Goal: Information Seeking & Learning: Understand process/instructions

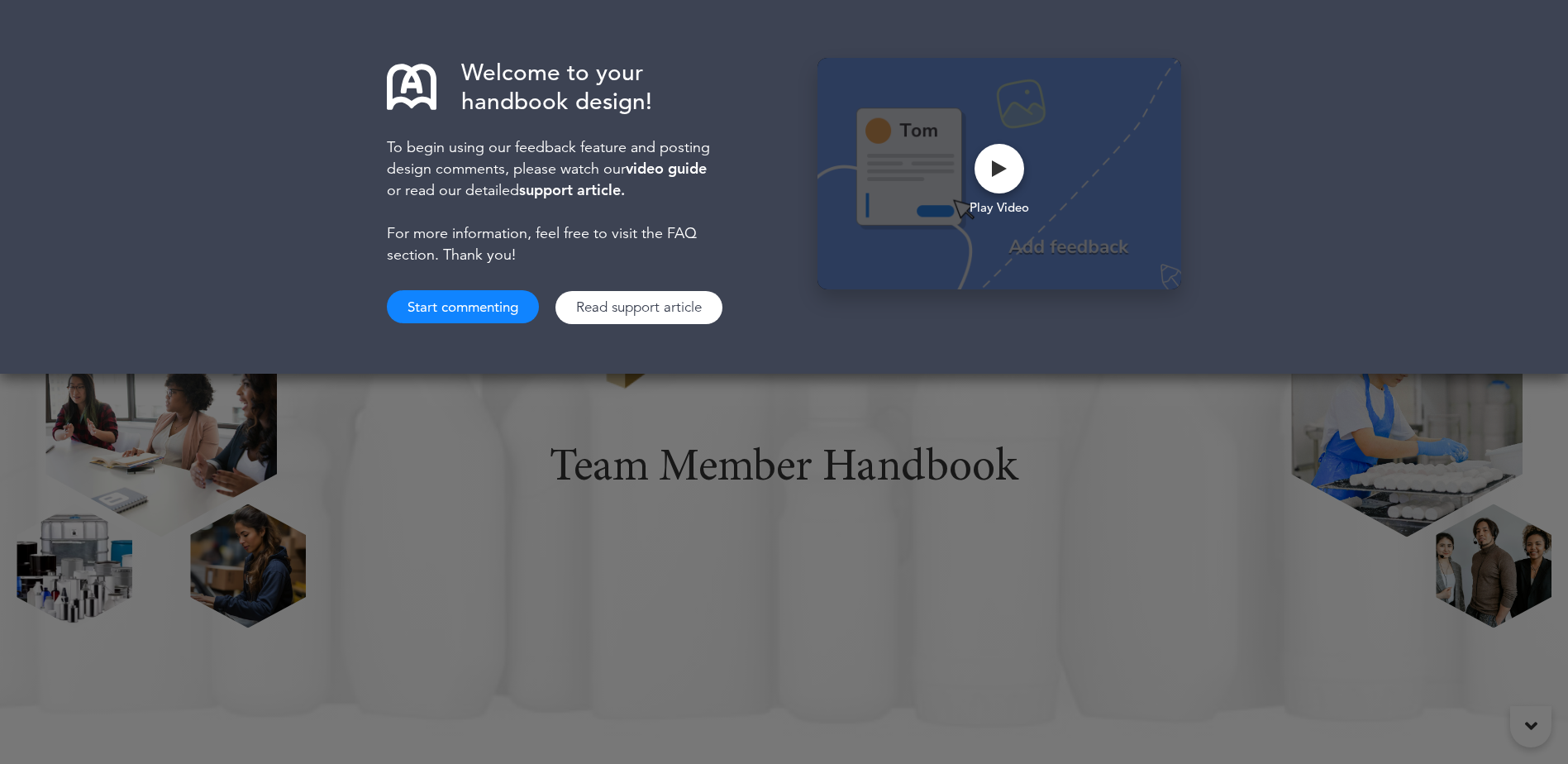
click at [504, 317] on button "Start commenting" at bounding box center [462, 307] width 152 height 34
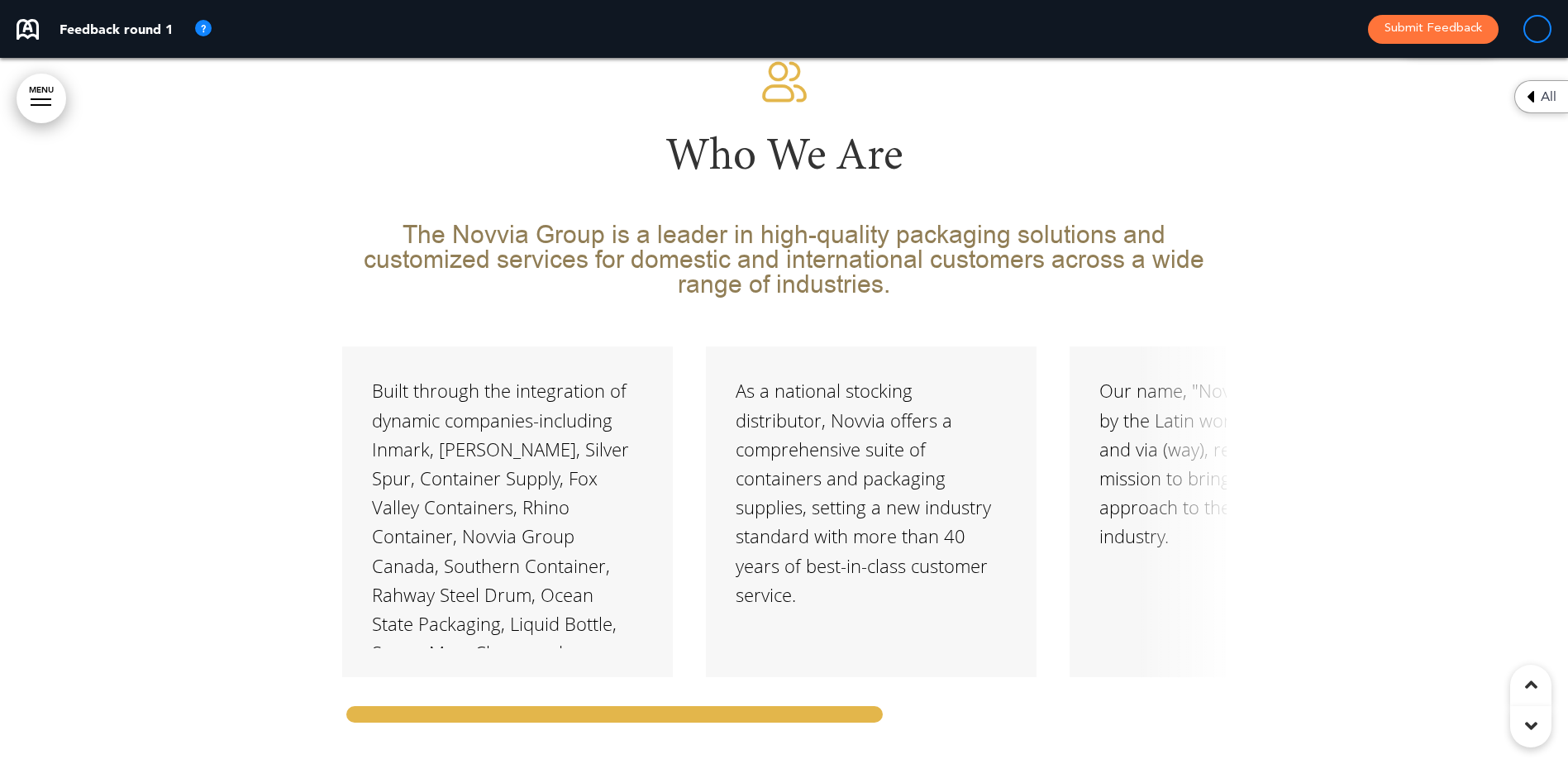
drag, startPoint x: 806, startPoint y: 671, endPoint x: 1071, endPoint y: 666, distance: 265.0
click at [1071, 666] on div "Built through the integration of dynamic companies-including Inmark, [PERSON_NA…" at bounding box center [784, 536] width 884 height 381
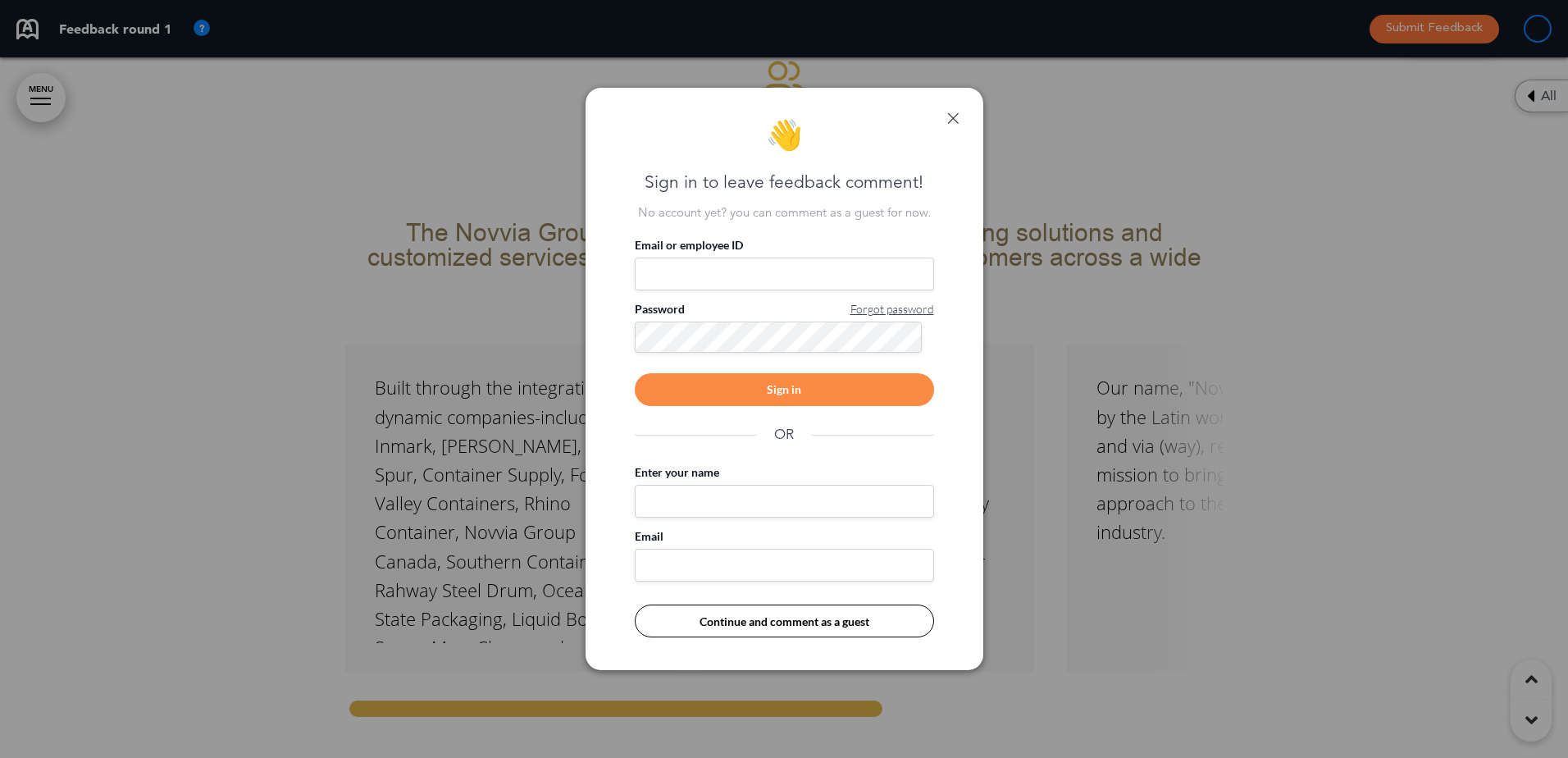
click at [955, 108] on div "👋 Sign in to leave feedback comment! No account yet? you can comment as a guest…" at bounding box center [784, 379] width 398 height 582
click at [953, 121] on link at bounding box center [954, 118] width 12 height 12
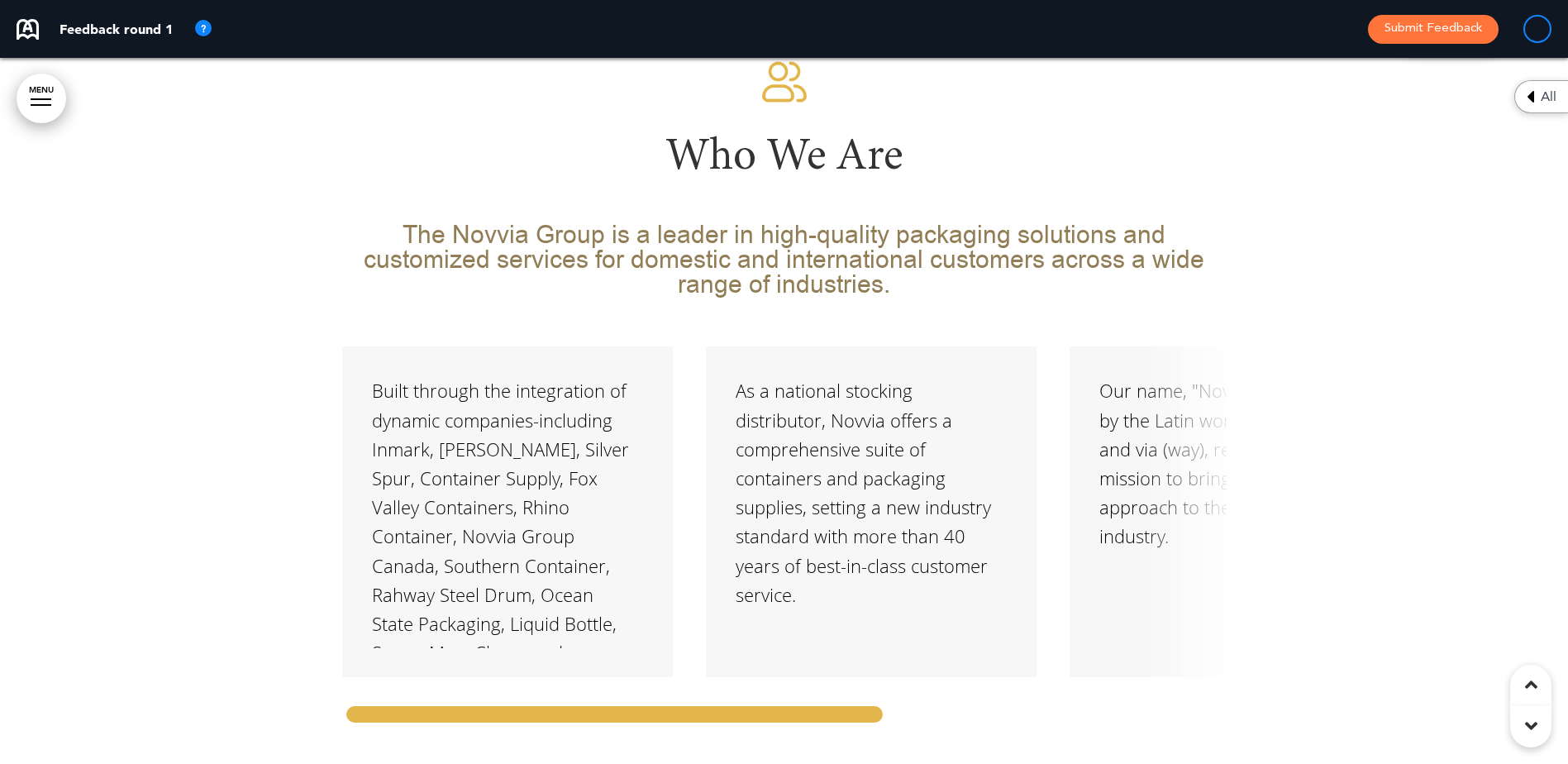
click at [180, 713] on div "Who We Are The Novvia Group is a leader in high-quality packaging solutions and…" at bounding box center [784, 391] width 1568 height 794
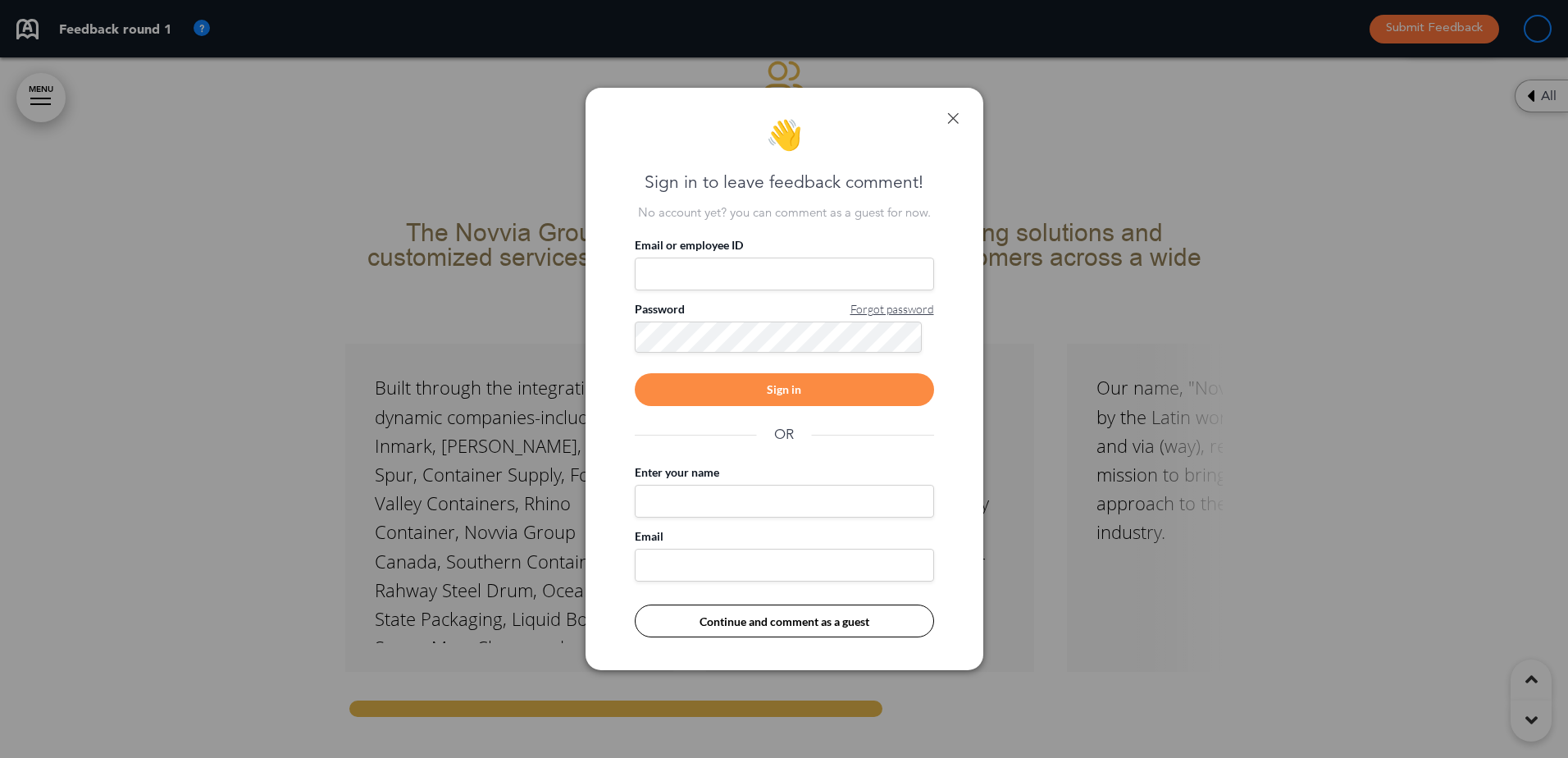
click at [958, 113] on link at bounding box center [954, 118] width 12 height 12
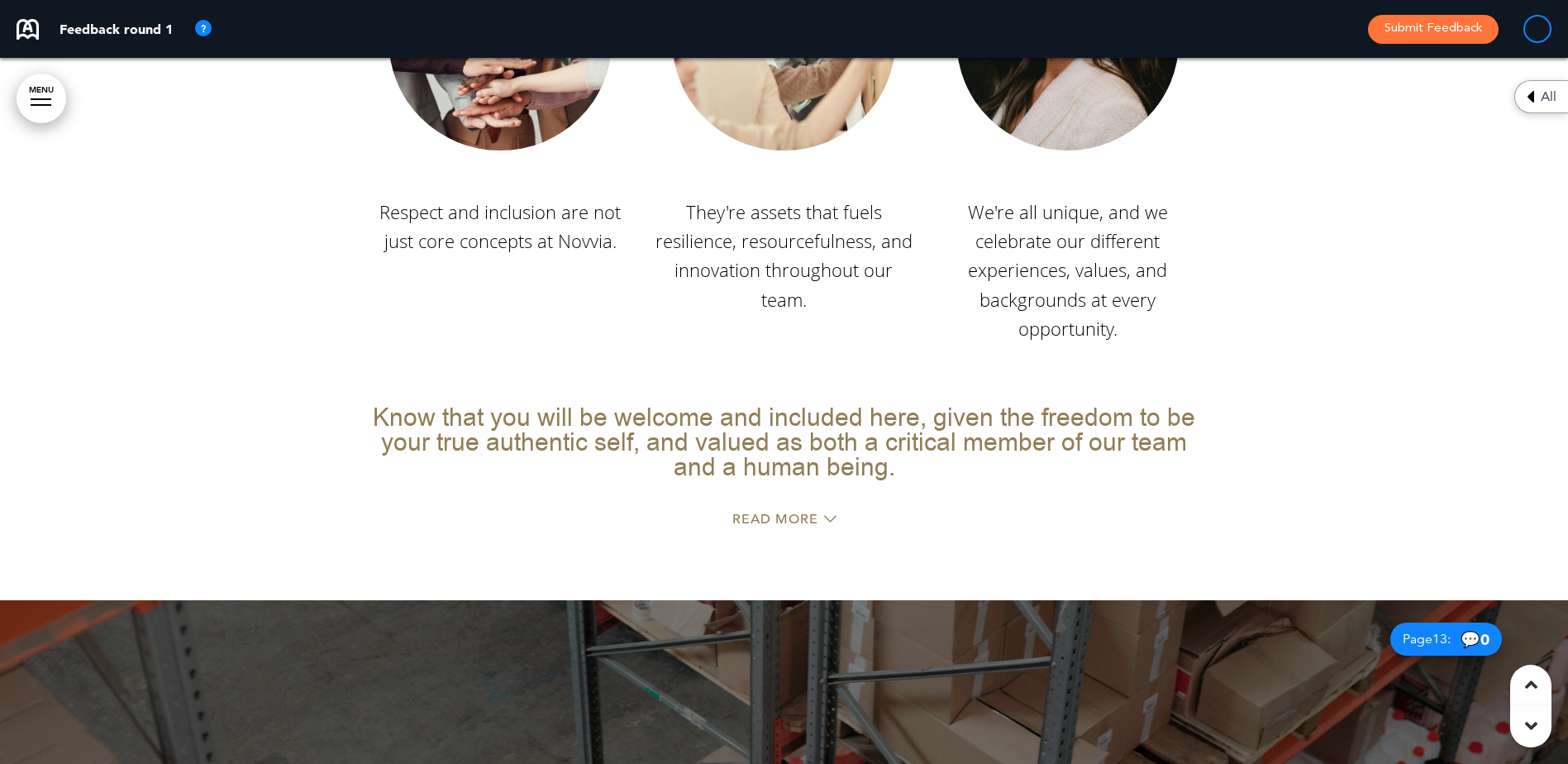
scroll to position [10499, 0]
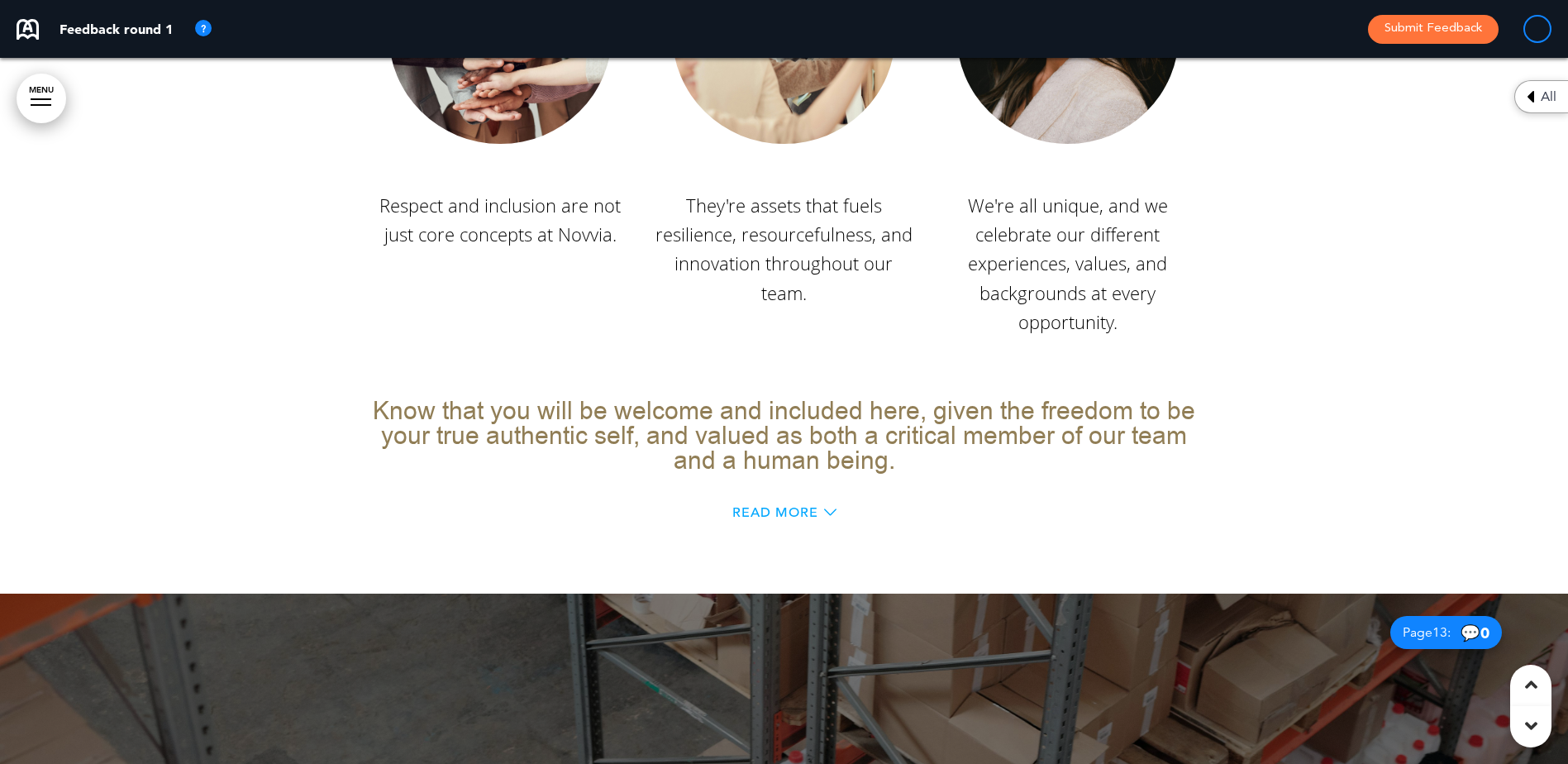
click at [781, 506] on span "Read More" at bounding box center [775, 512] width 86 height 13
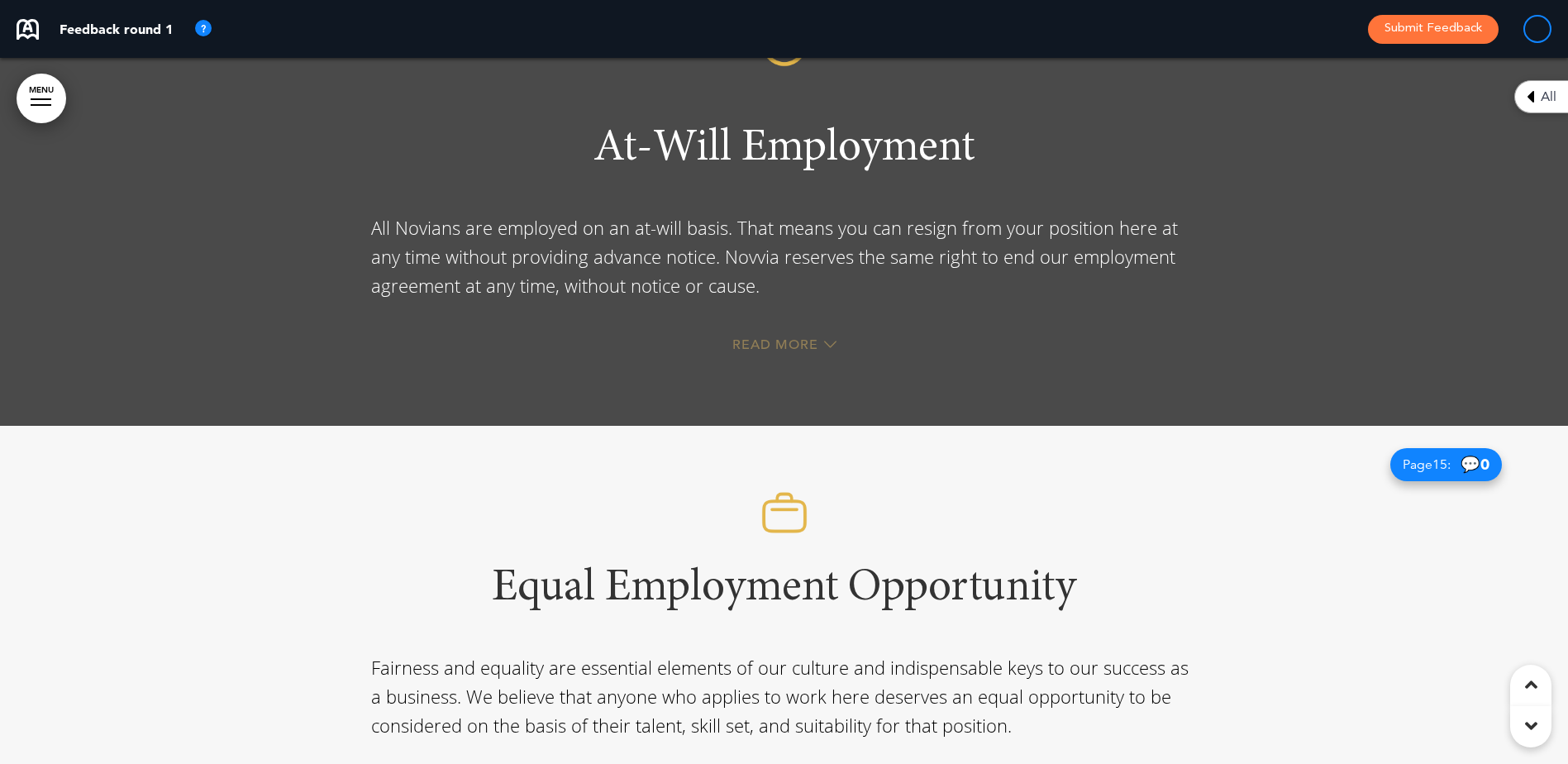
scroll to position [12400, 0]
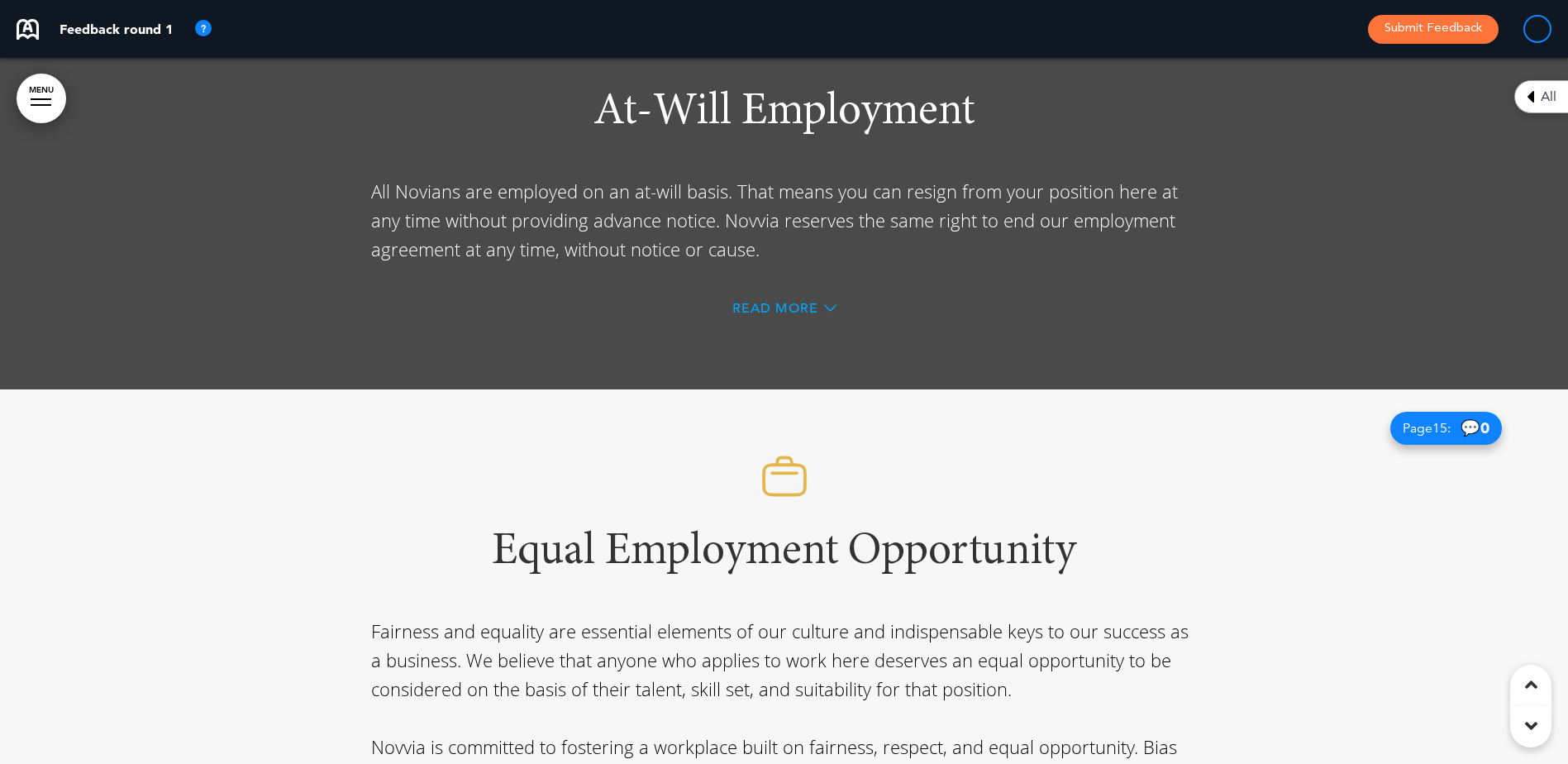
click at [780, 302] on span "Read More" at bounding box center [775, 308] width 86 height 13
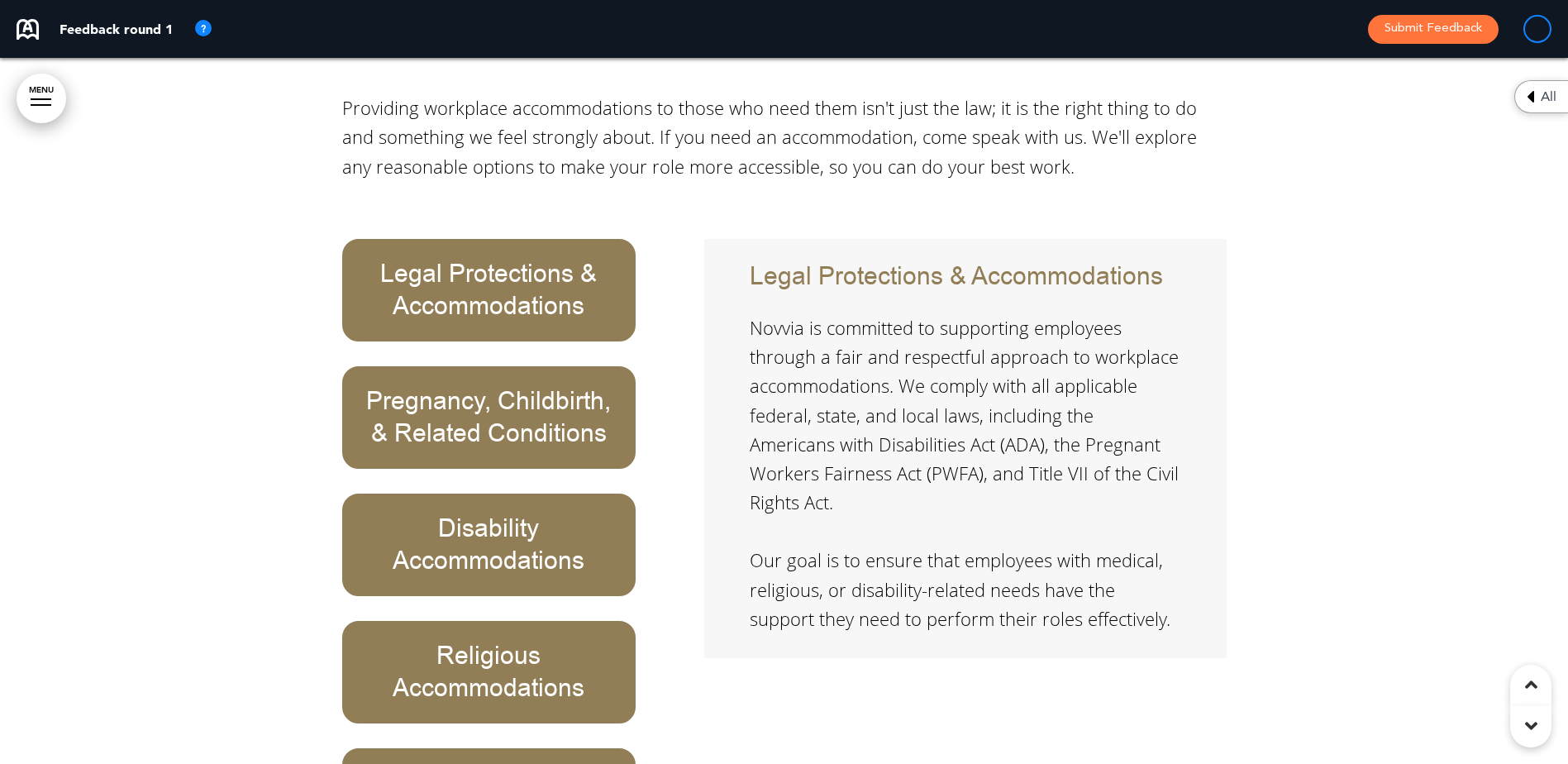
scroll to position [14054, 0]
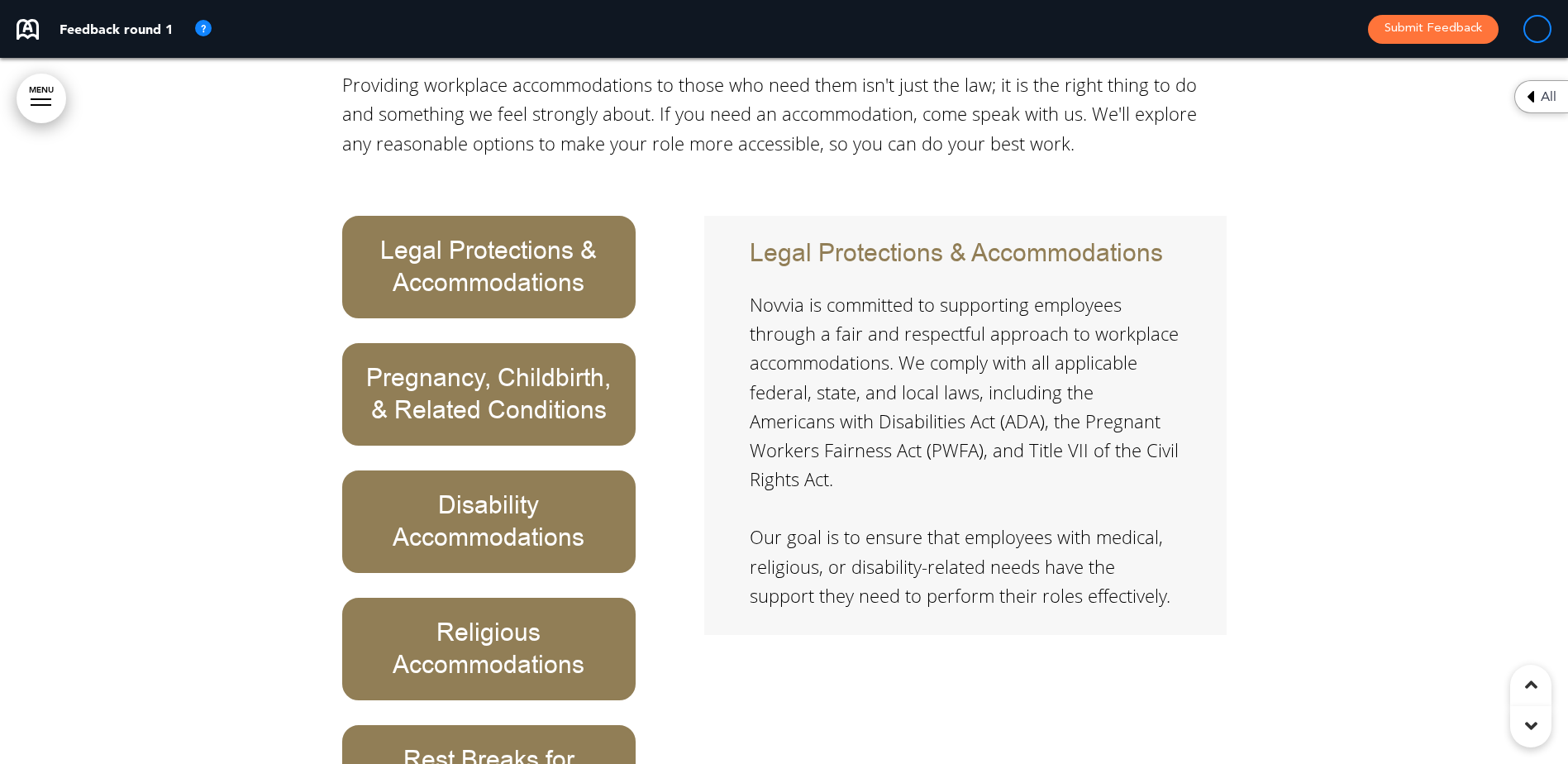
click at [452, 489] on h6 "Disability Accommodations" at bounding box center [489, 521] width 256 height 64
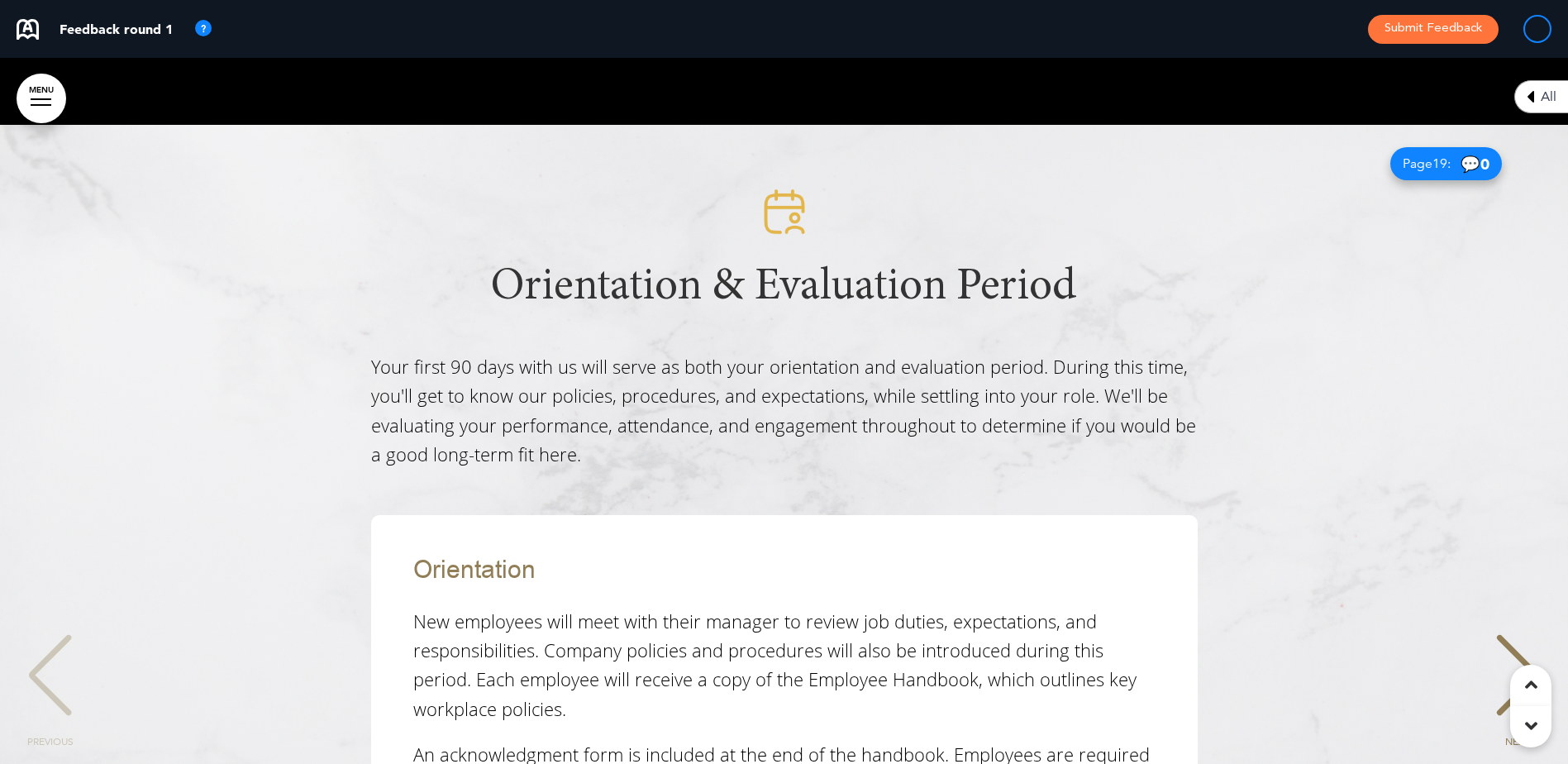
scroll to position [15872, 0]
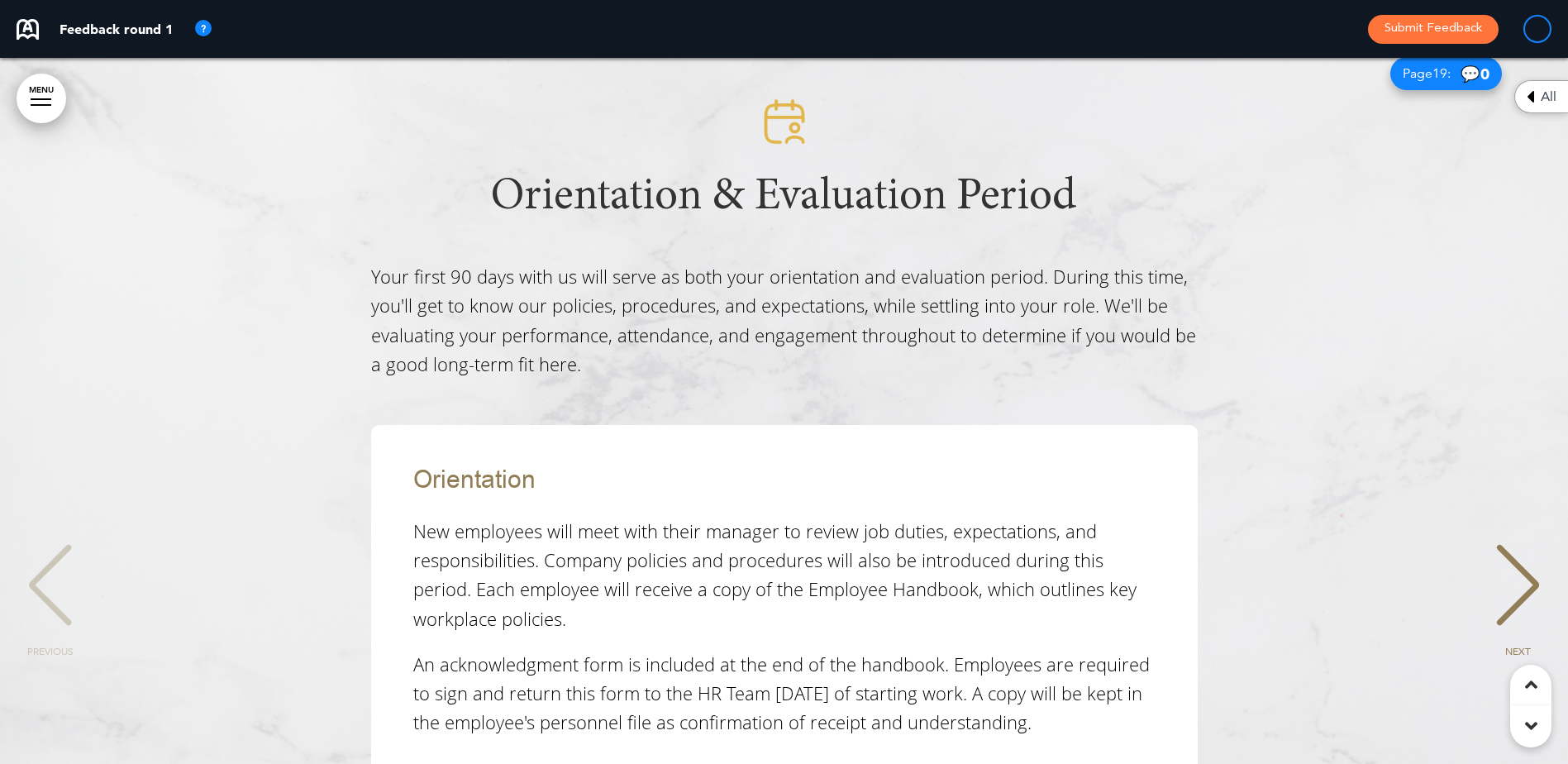
click at [1524, 559] on div "NEXT" at bounding box center [1517, 600] width 50 height 83
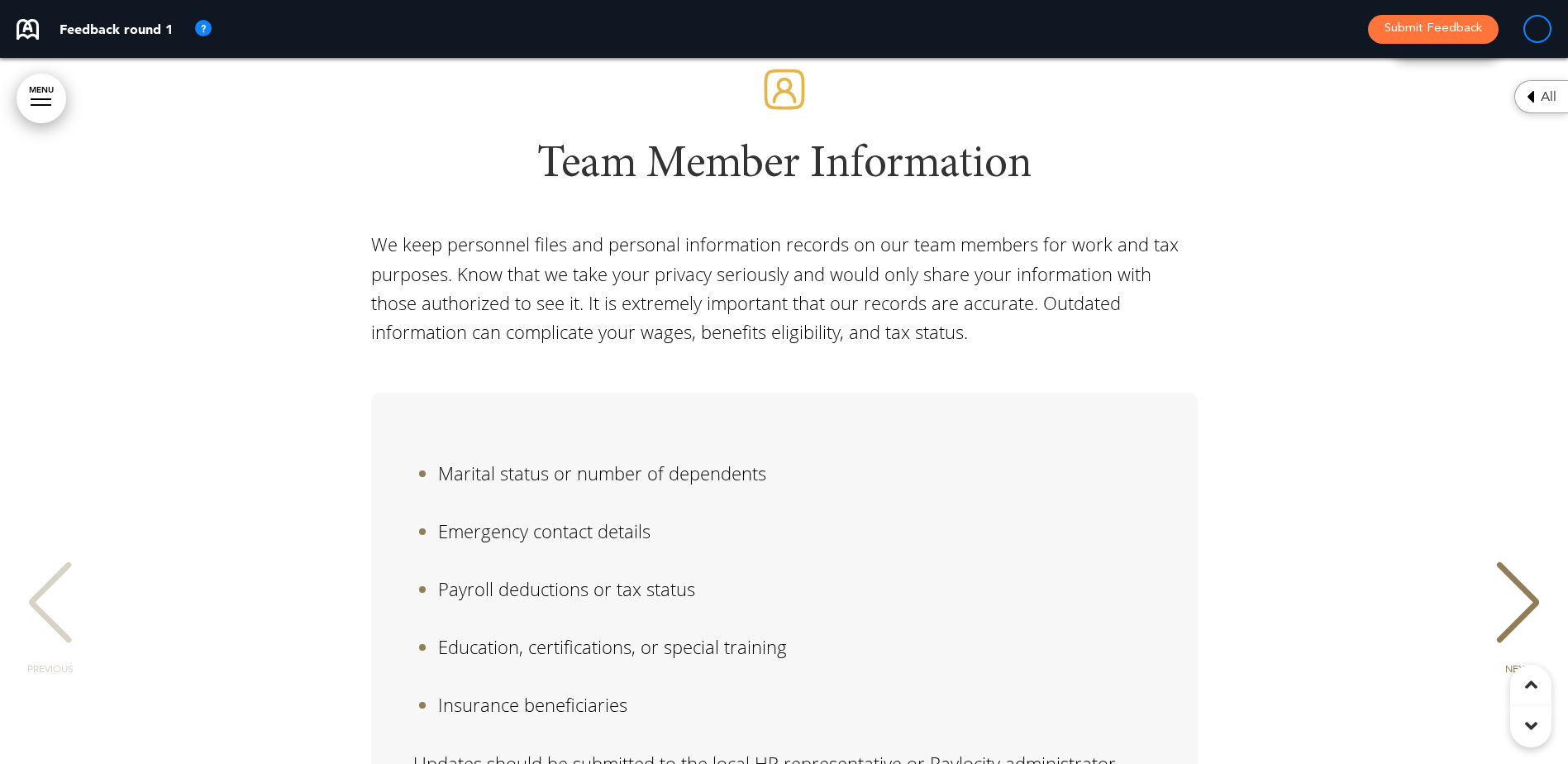
scroll to position [162, 0]
click at [1524, 576] on div "NEXT" at bounding box center [1517, 617] width 50 height 83
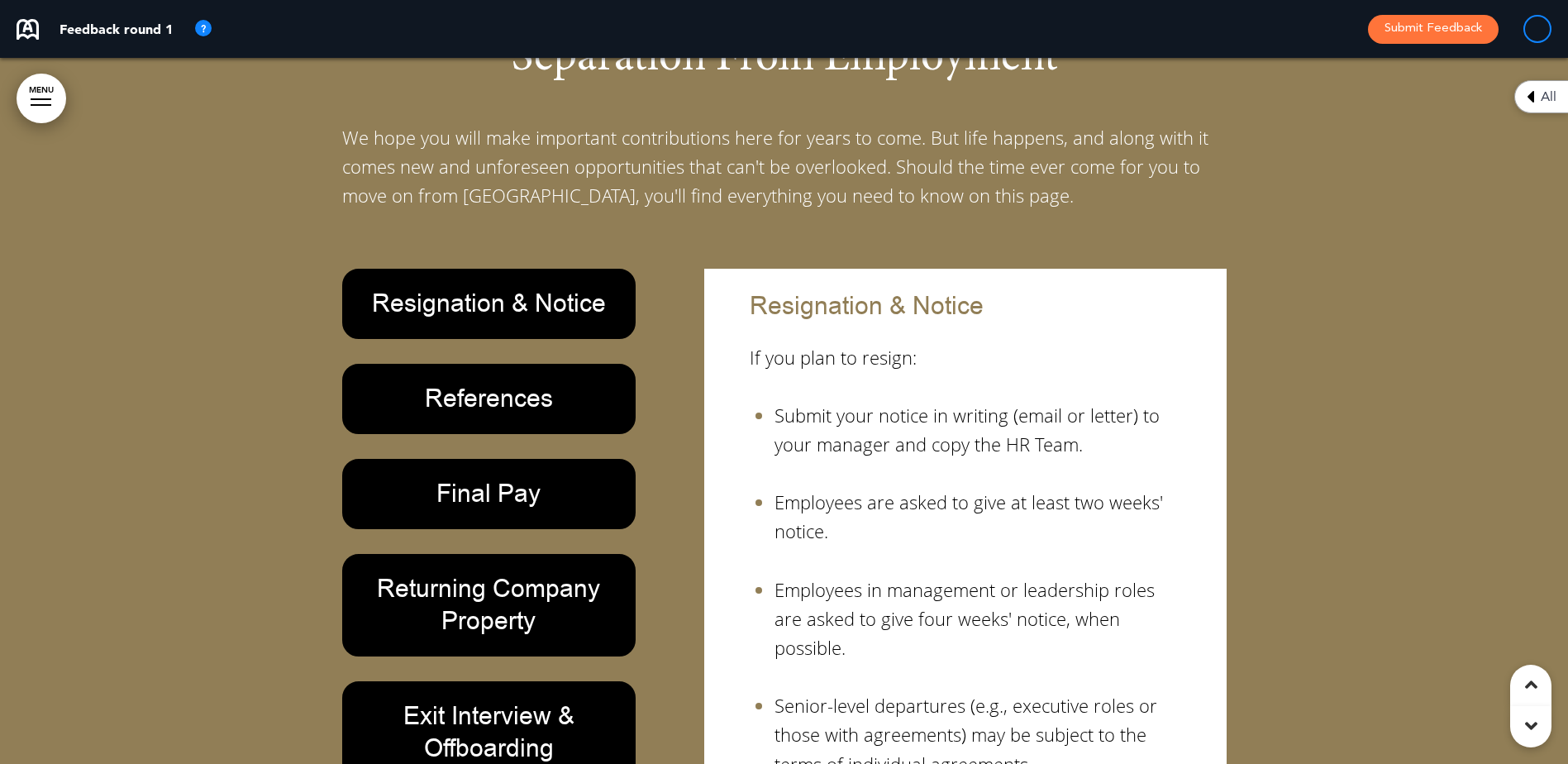
scroll to position [18600, 0]
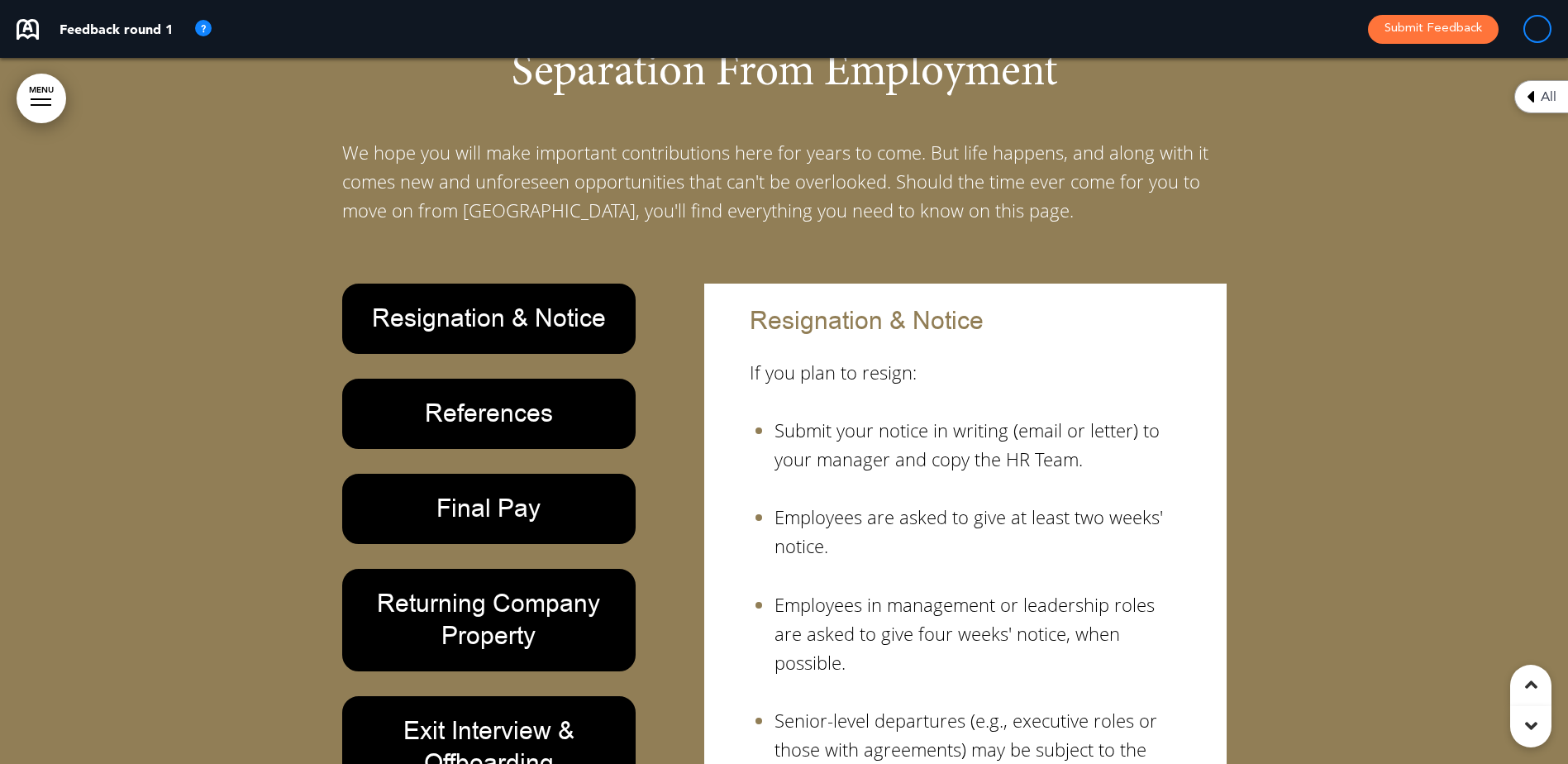
click at [430, 397] on h6 "References" at bounding box center [489, 413] width 256 height 33
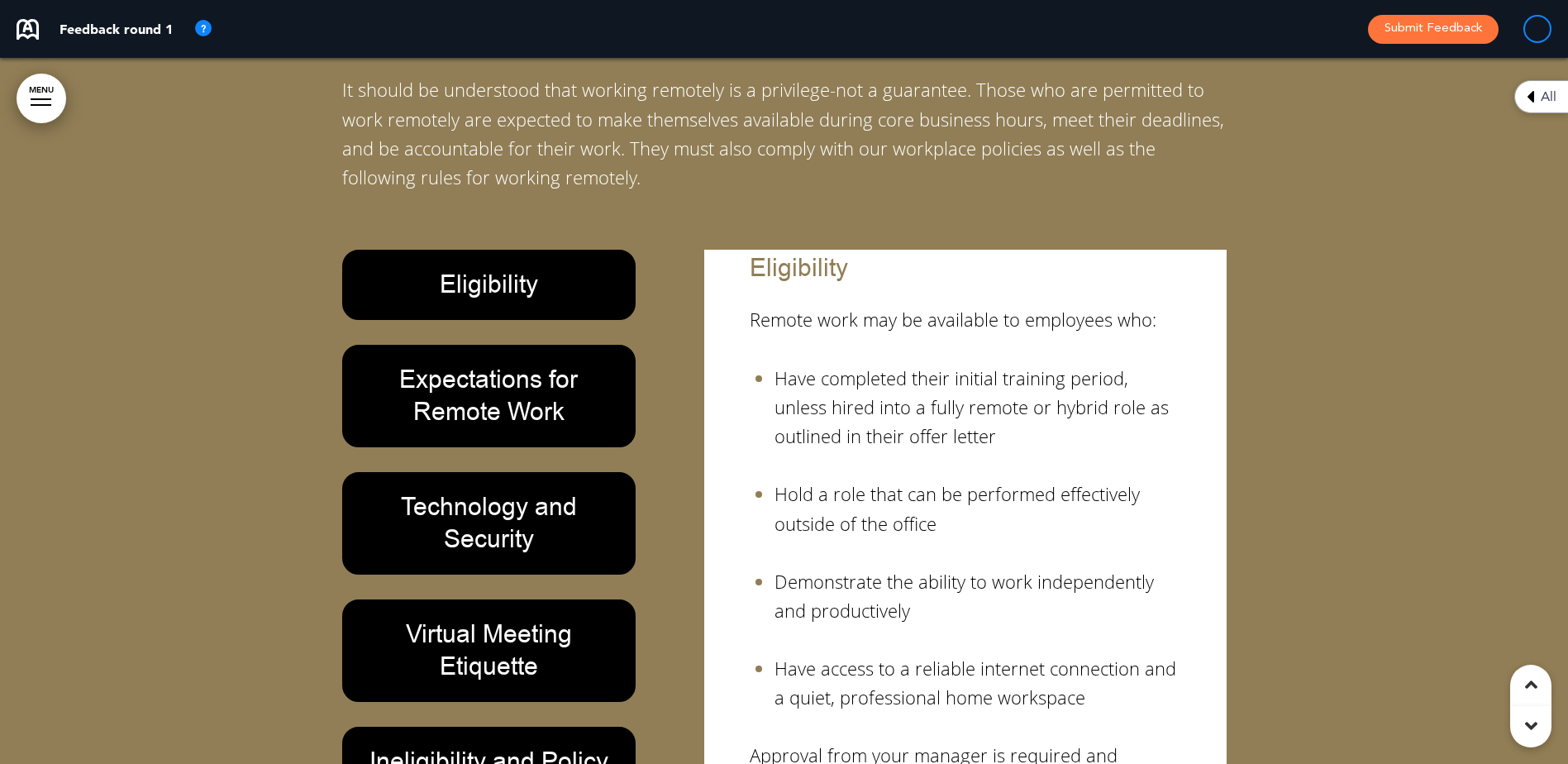
scroll to position [23725, 0]
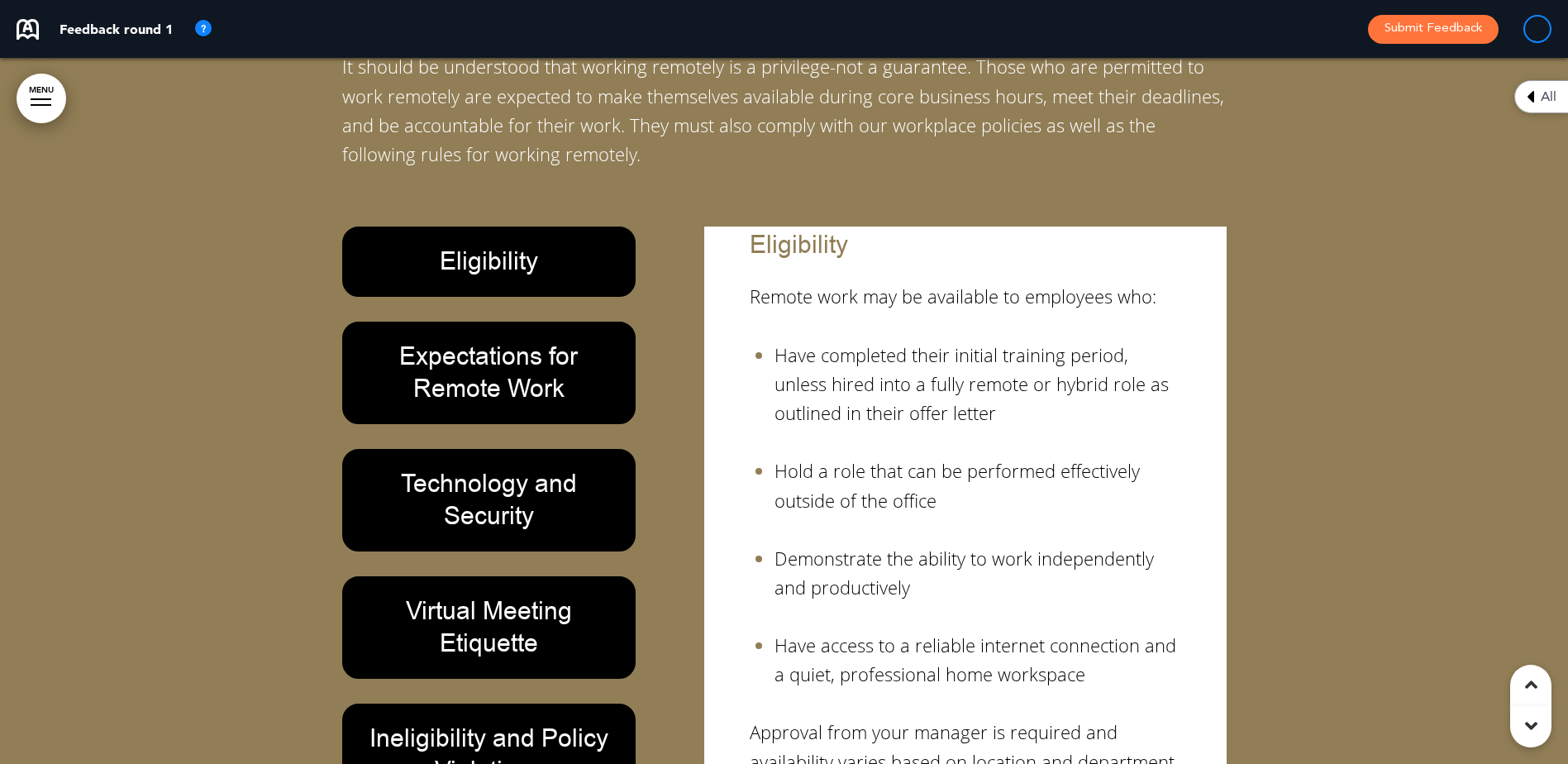
click at [522, 340] on h6 "Expectations for Remote Work" at bounding box center [489, 372] width 256 height 64
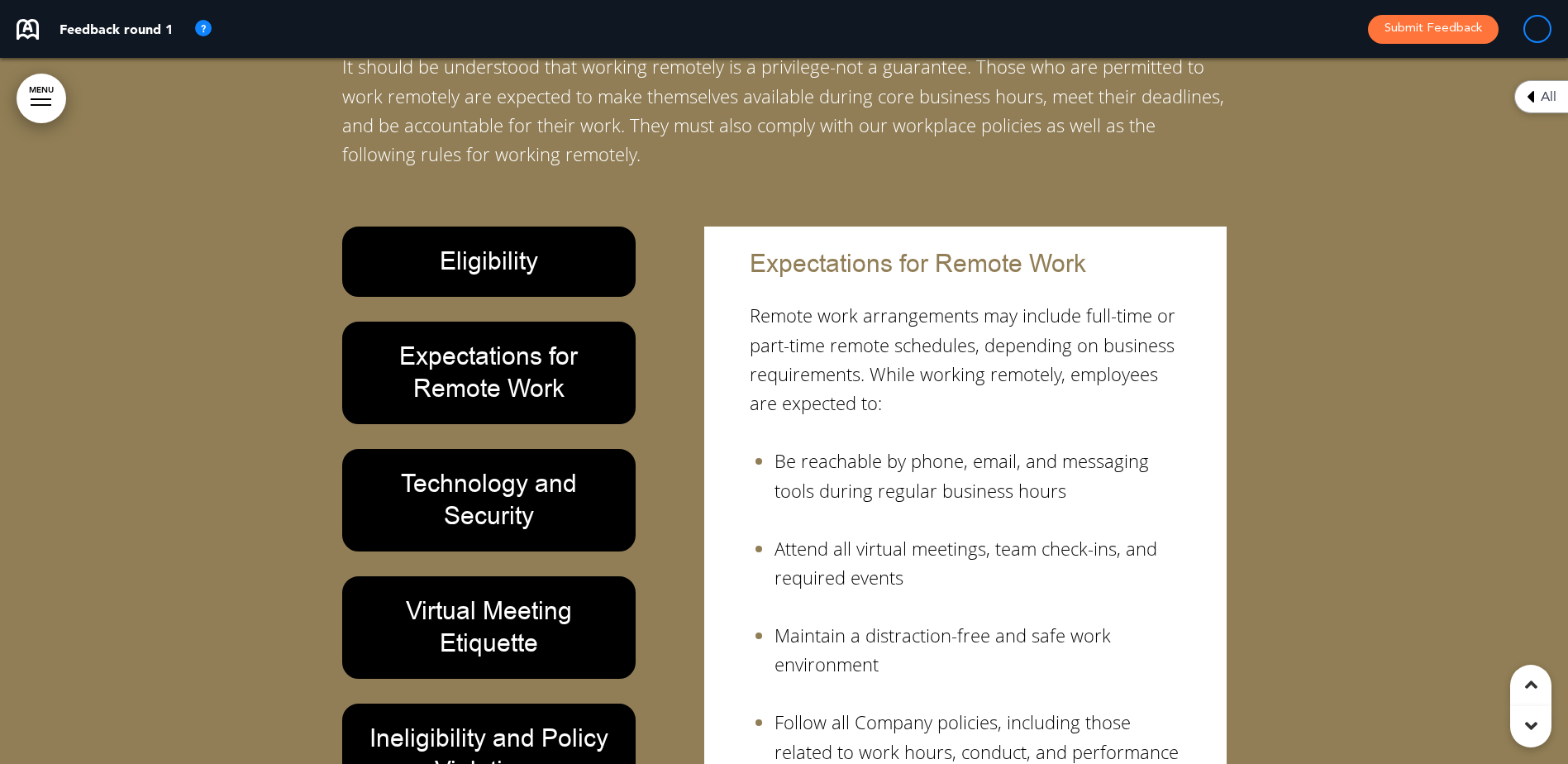
click at [533, 723] on h6 "Ineligibility and Policy Violations" at bounding box center [489, 754] width 256 height 64
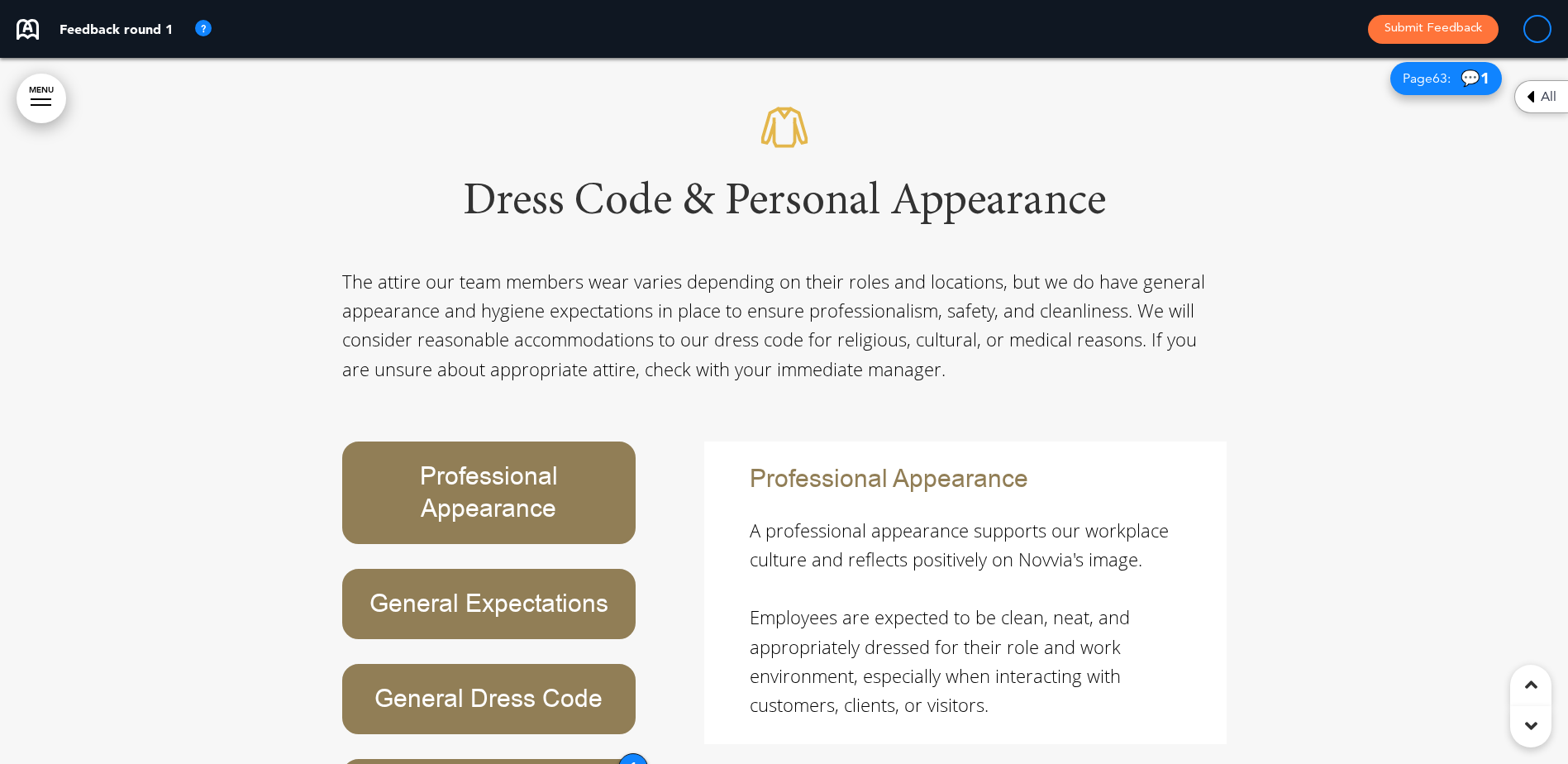
scroll to position [25379, 0]
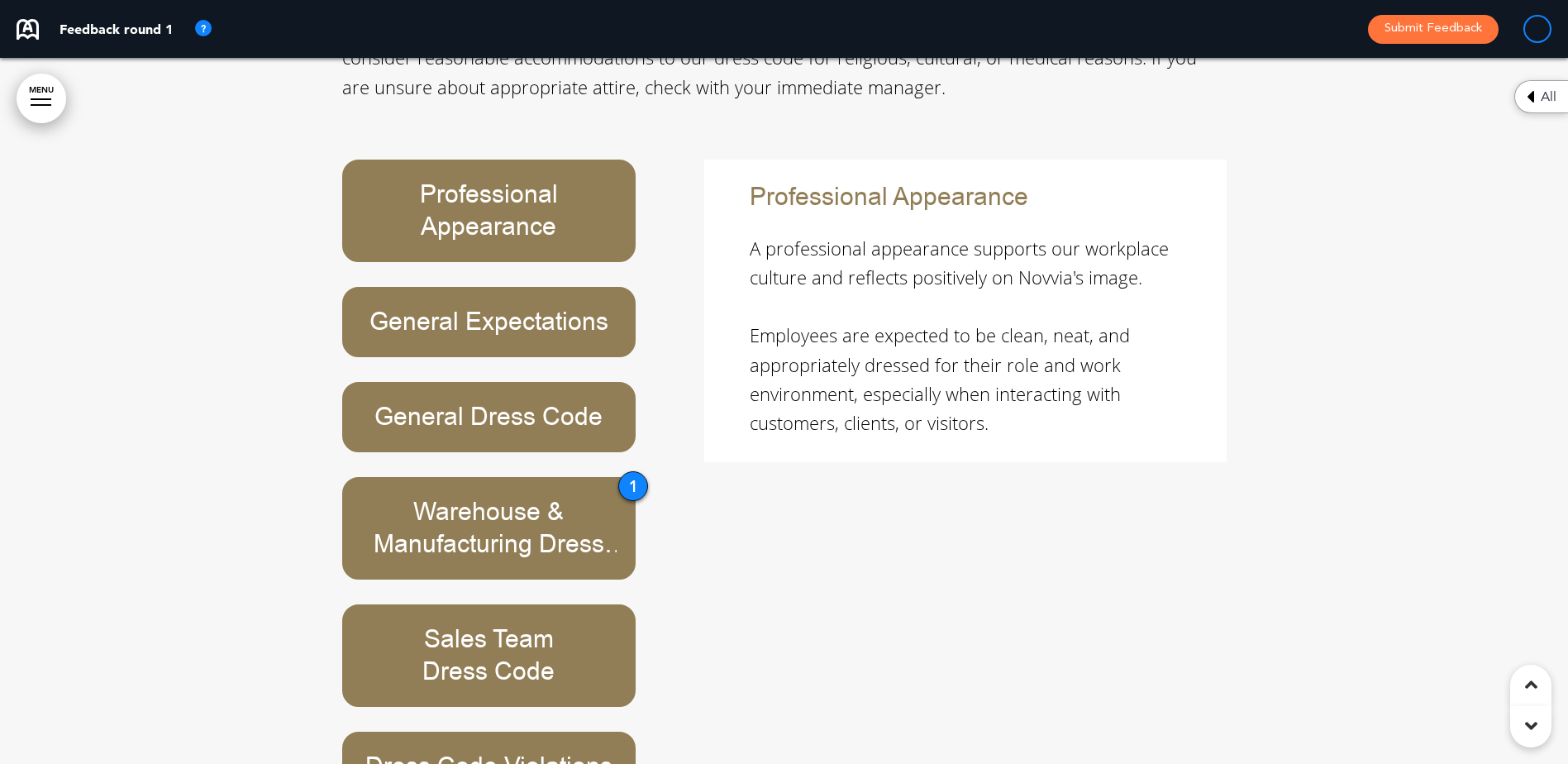
click at [636, 471] on div "1" at bounding box center [633, 486] width 30 height 30
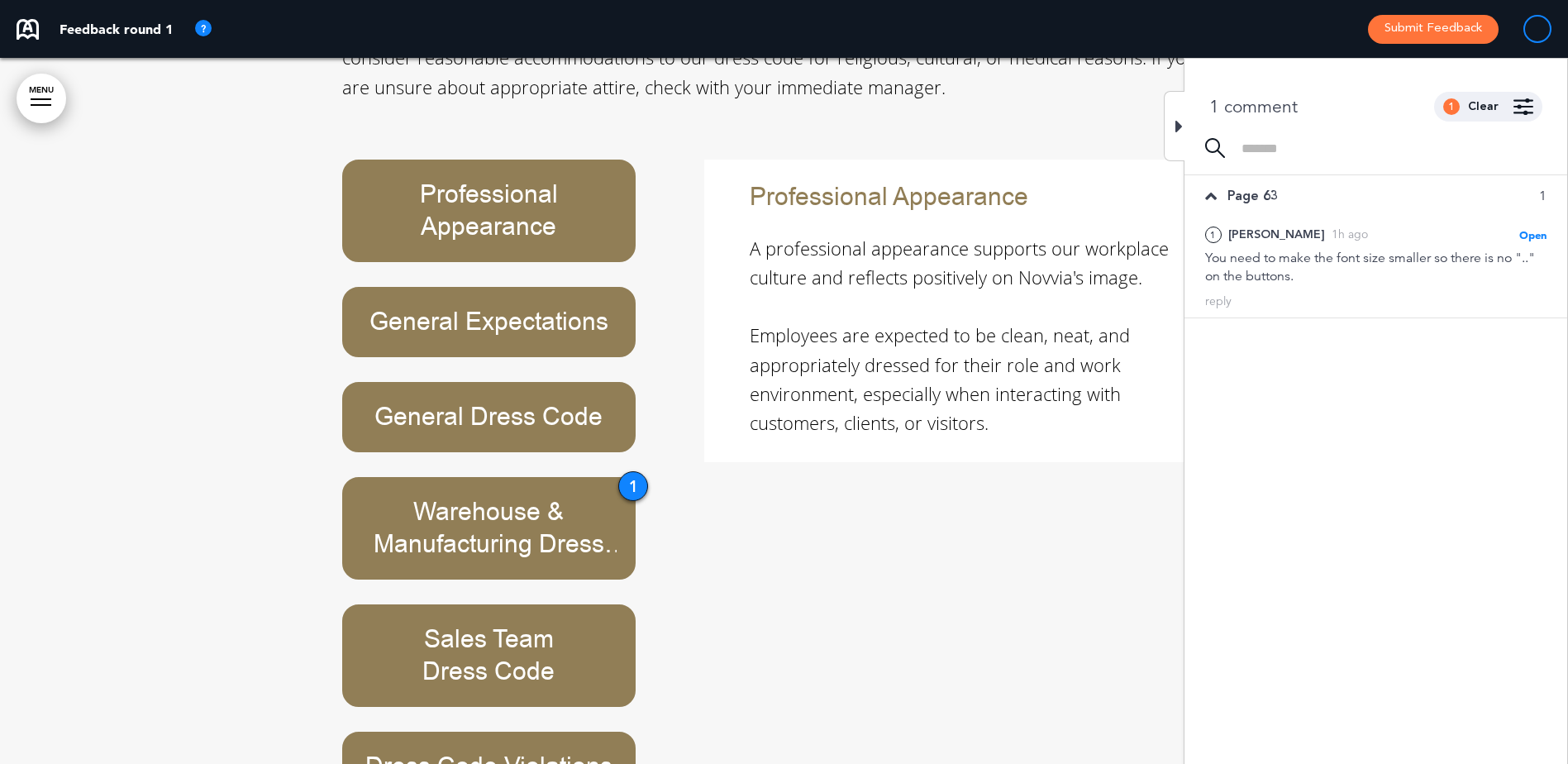
click at [1002, 427] on div "Professional Appearance General Expectations General Dress Code Warehouse & Man…" at bounding box center [784, 481] width 884 height 643
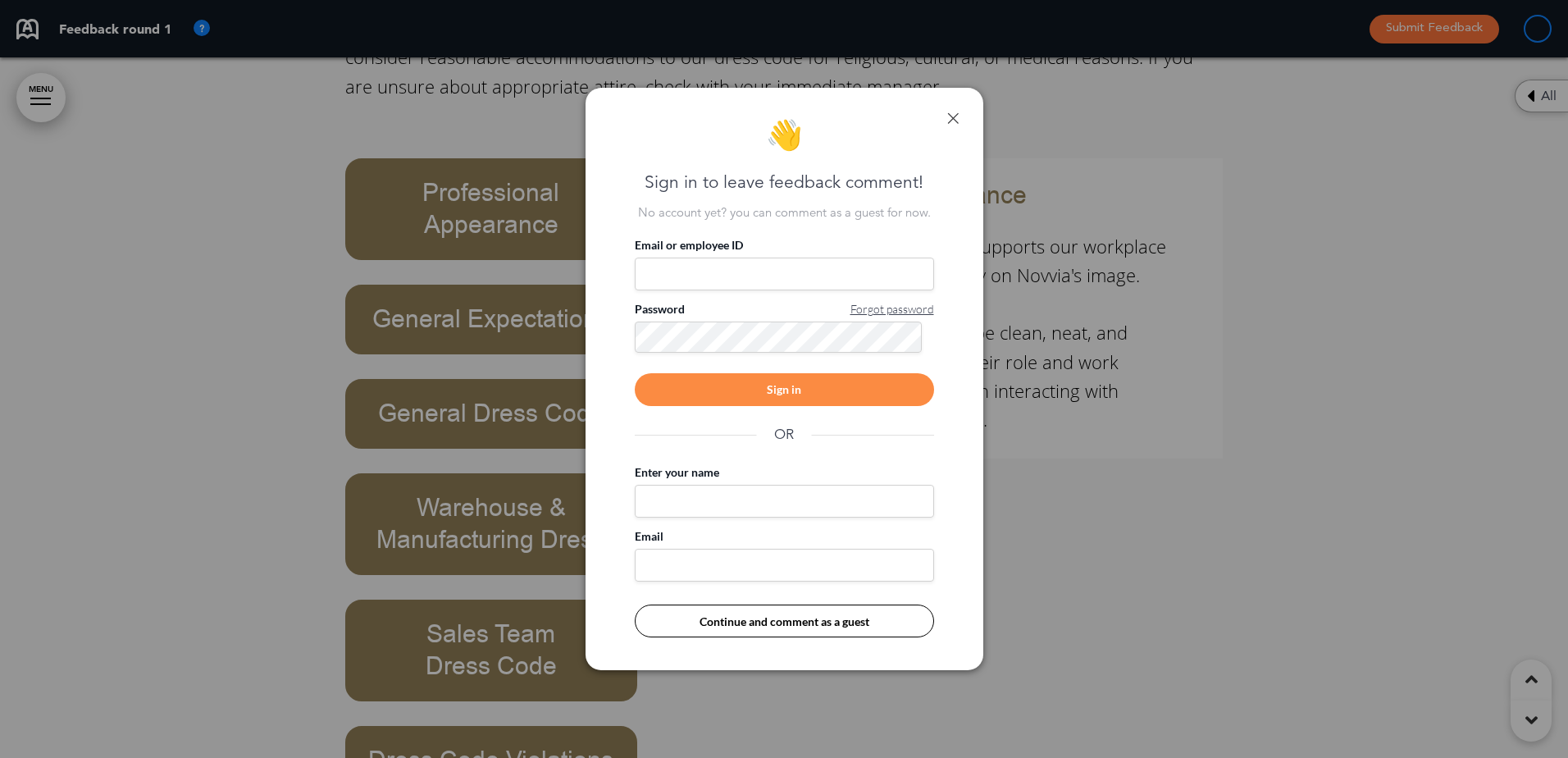
click at [953, 122] on link at bounding box center [954, 118] width 12 height 12
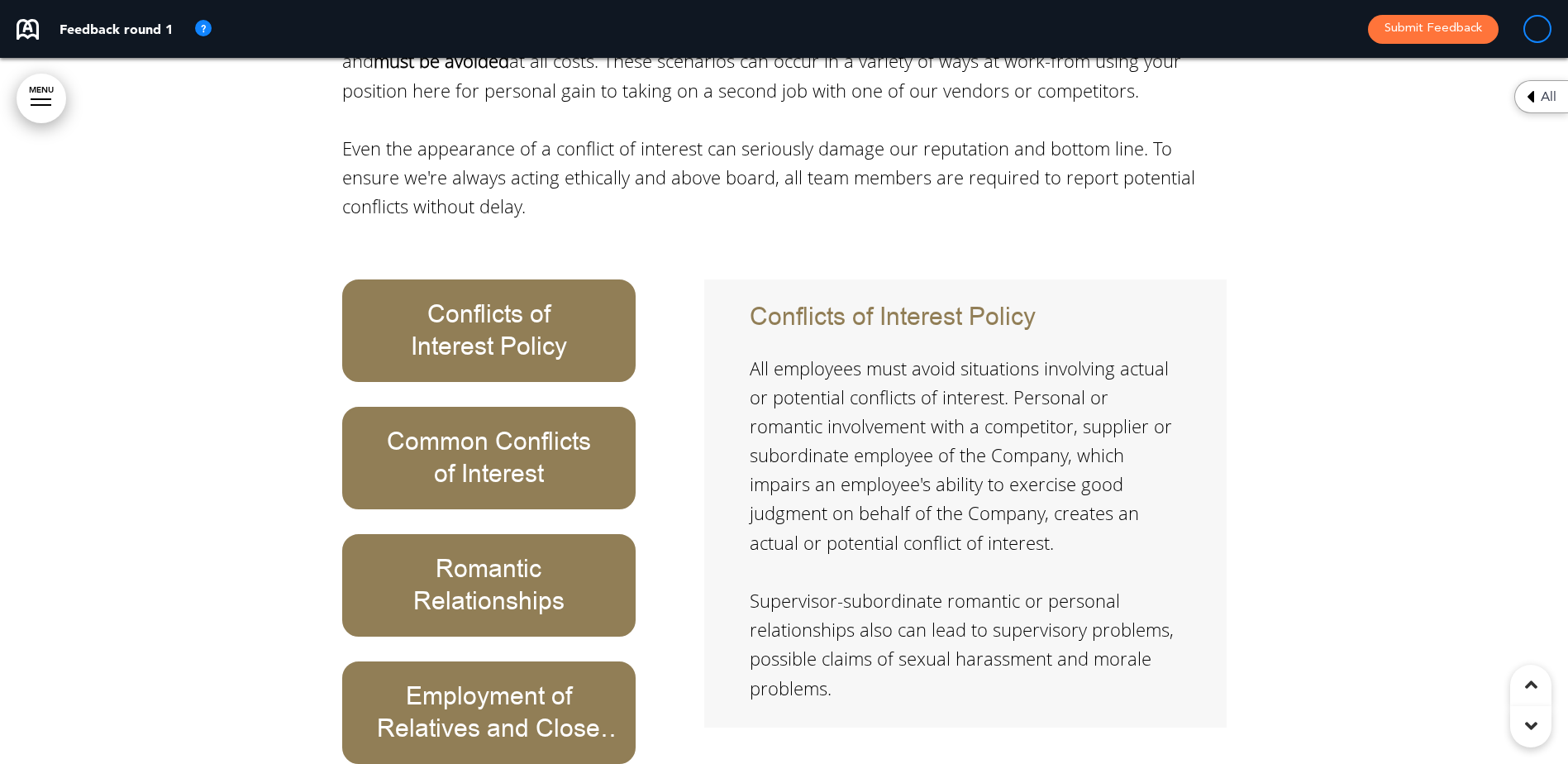
scroll to position [36126, 0]
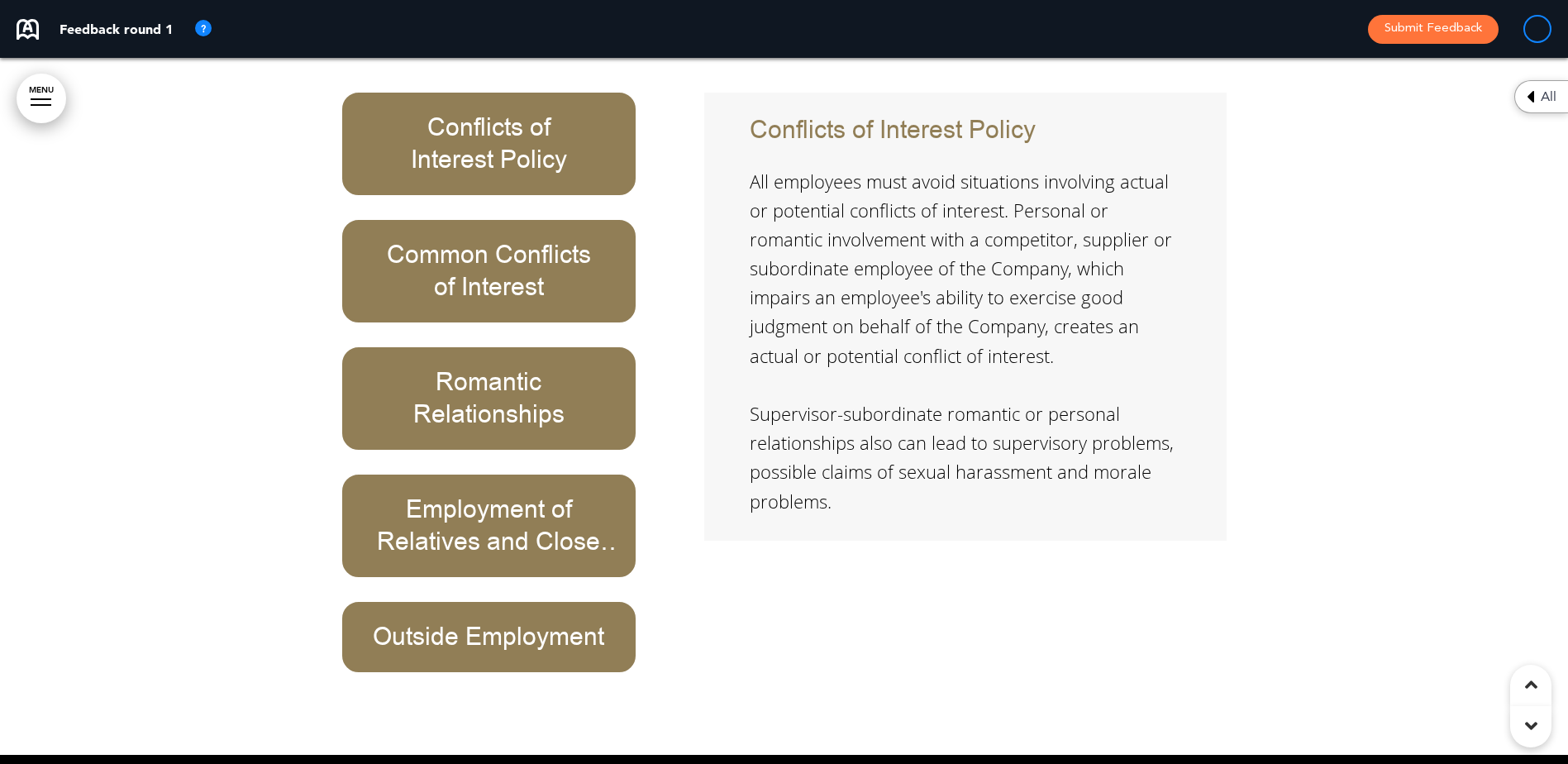
click at [507, 366] on h6 "Romantic Relationships" at bounding box center [489, 397] width 256 height 64
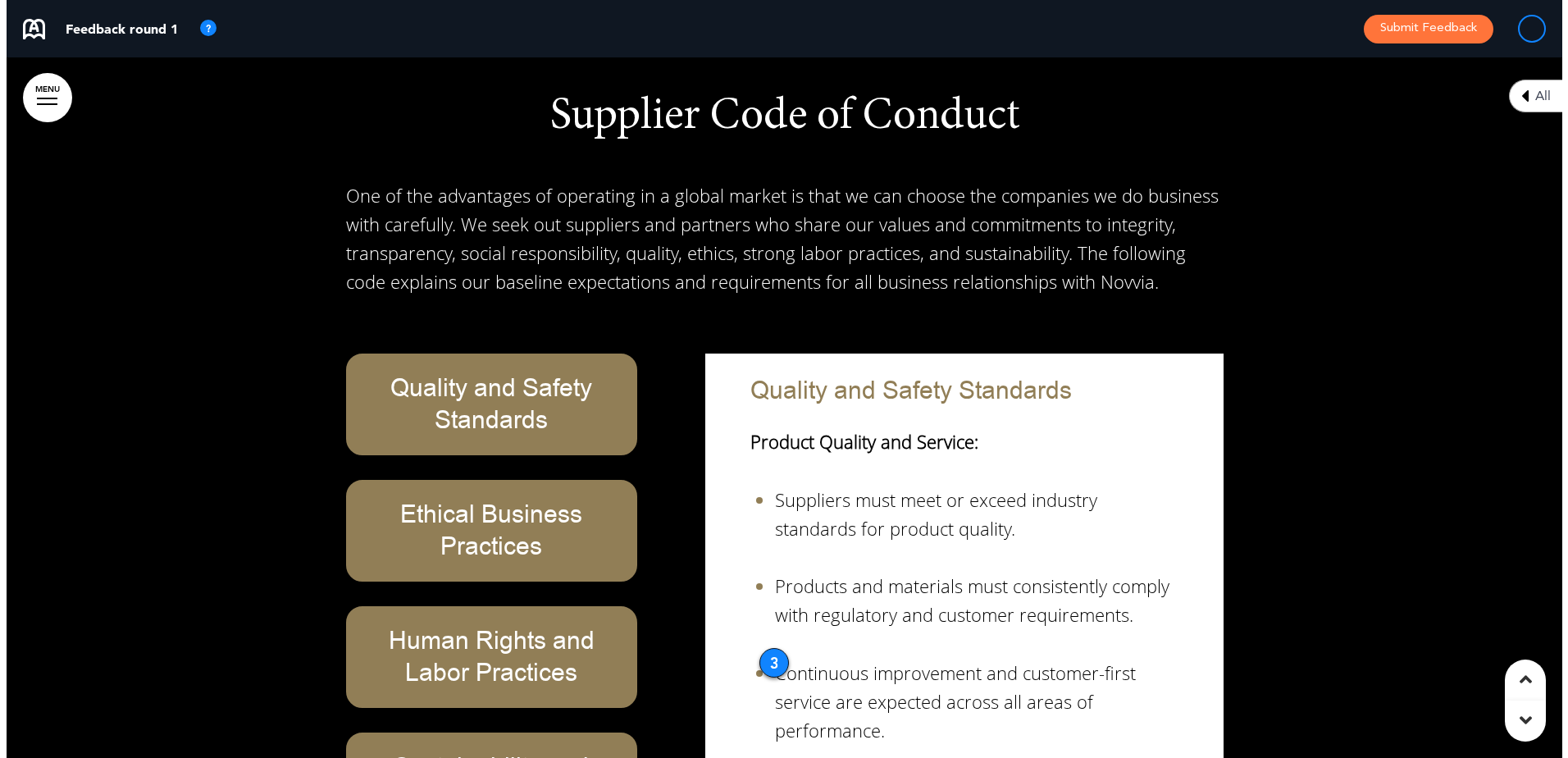
scroll to position [36663, 0]
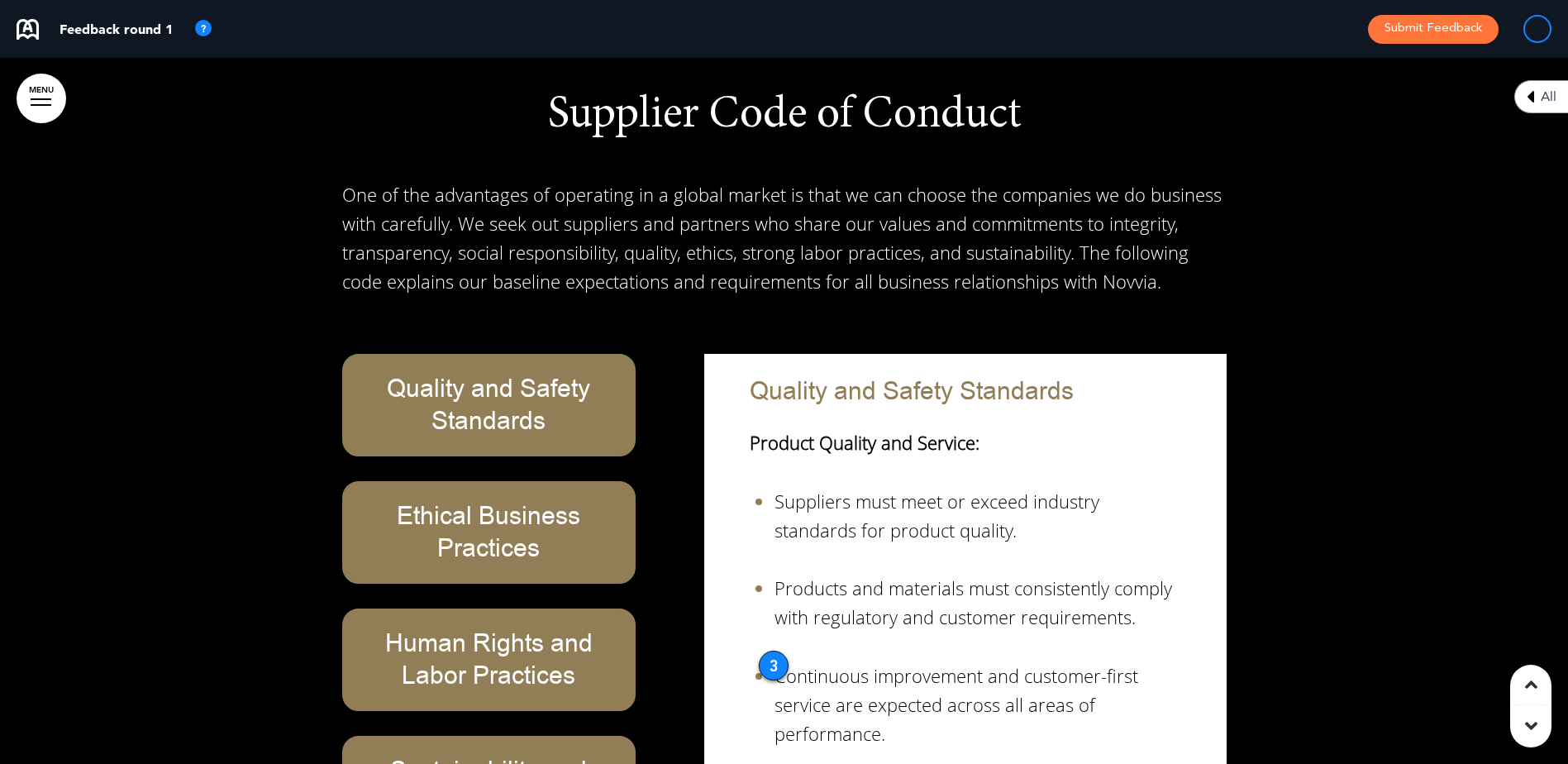
click at [775, 651] on div "3" at bounding box center [774, 665] width 30 height 30
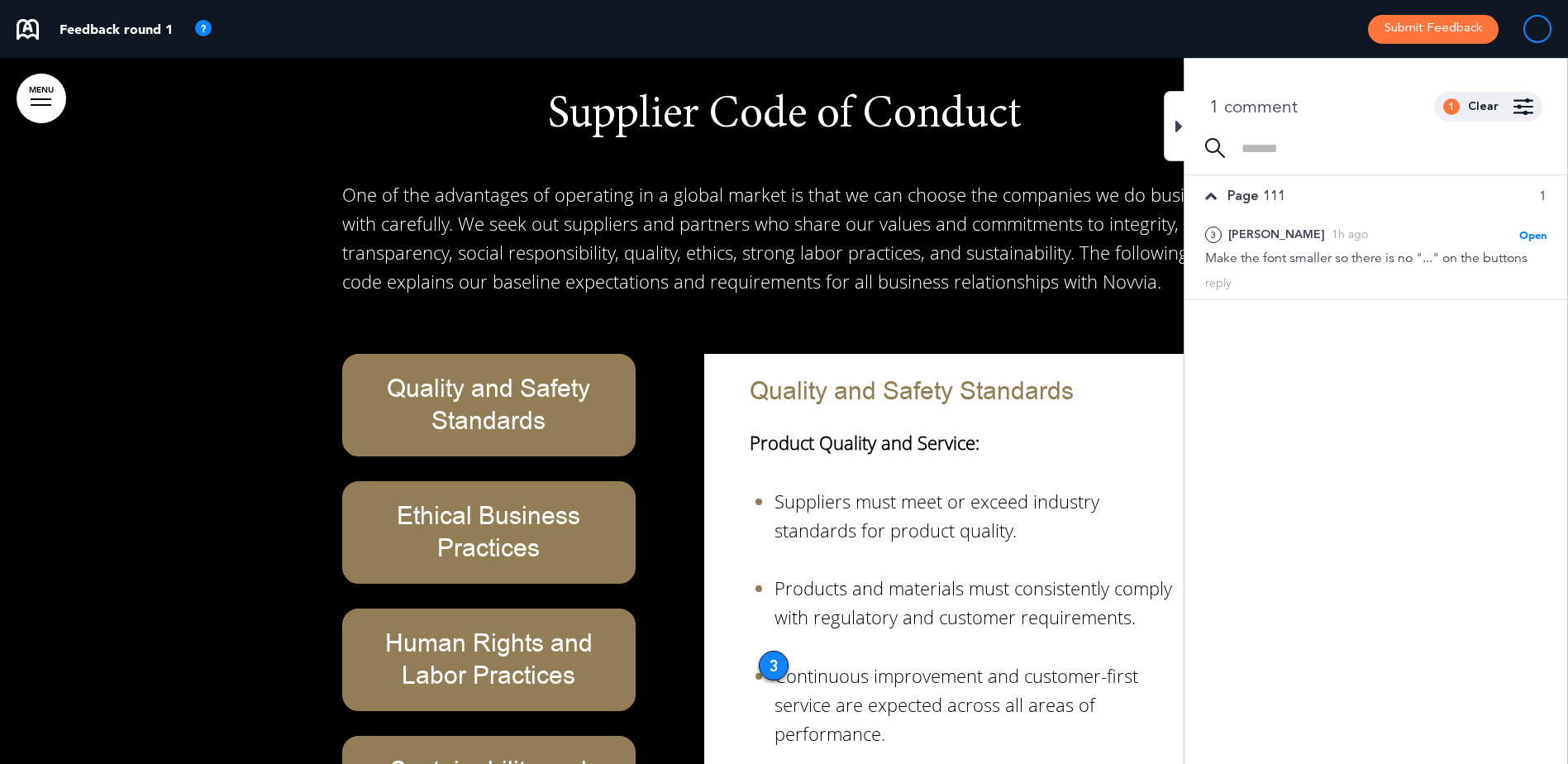
click at [775, 651] on div "3" at bounding box center [774, 665] width 30 height 30
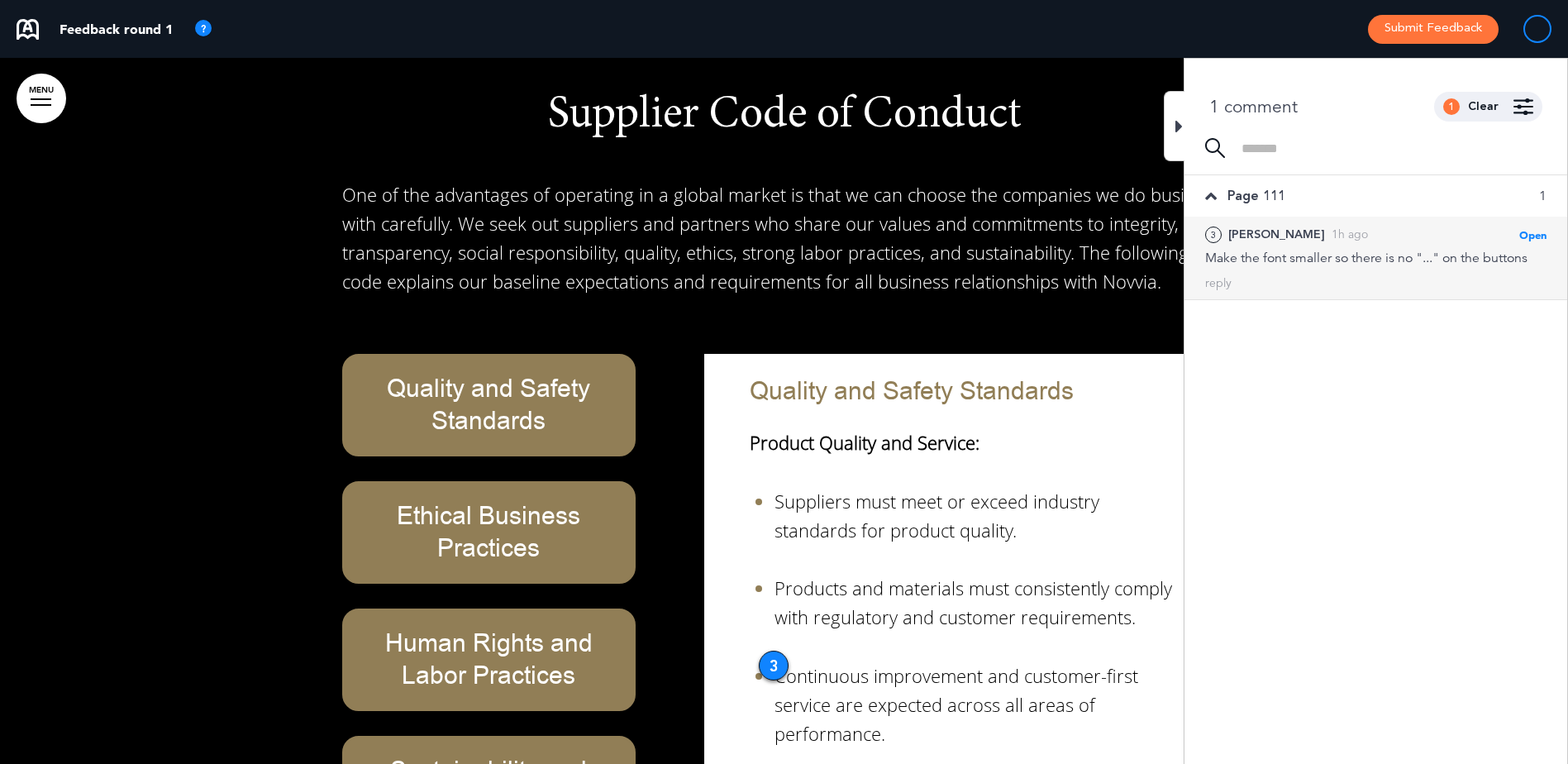
click at [1117, 181] on span "One of the advantages of operating in a global market is that we can choose the…" at bounding box center [782, 238] width 879 height 112
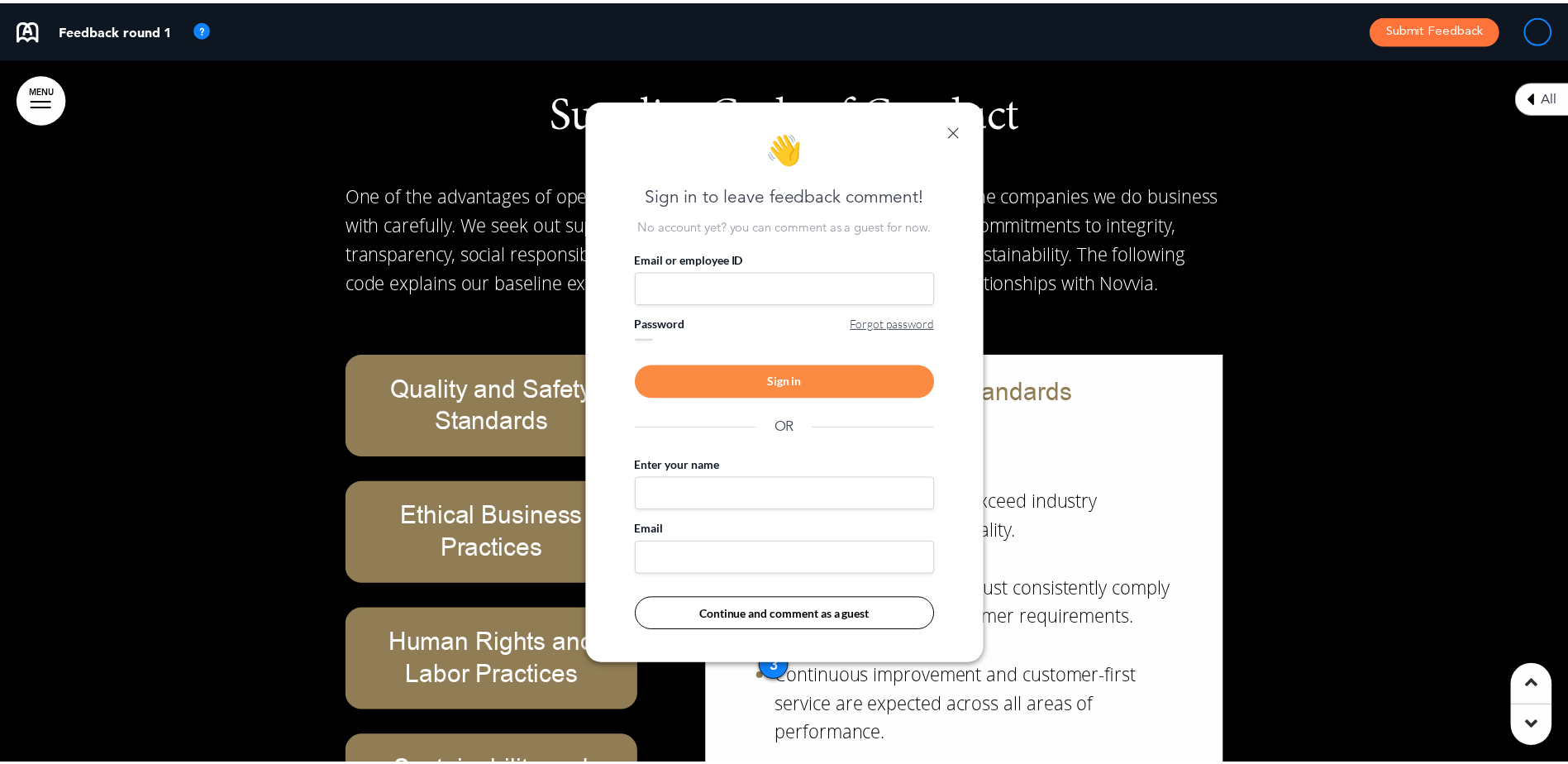
scroll to position [0, 1555]
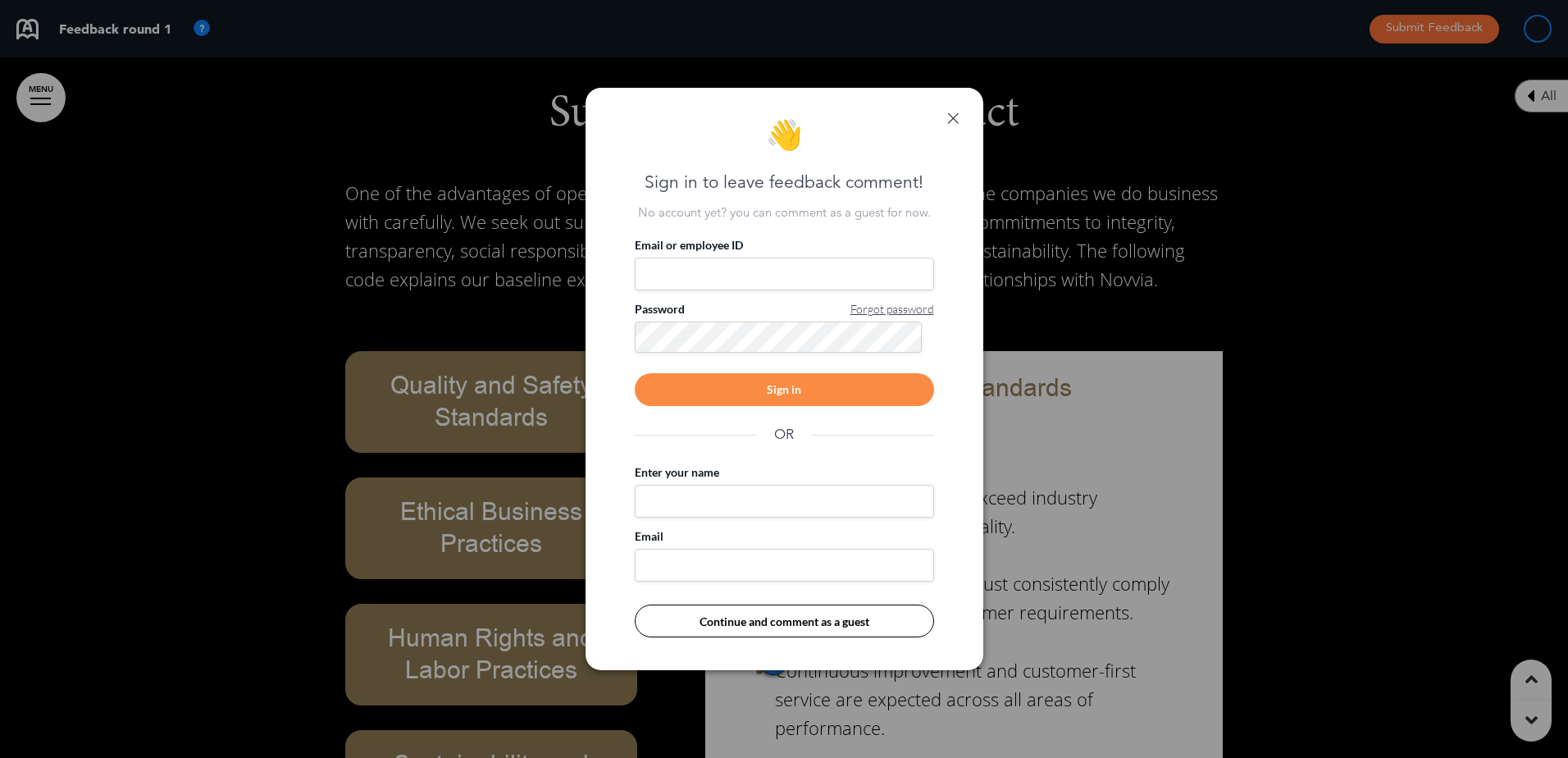
click at [950, 116] on link at bounding box center [954, 118] width 12 height 12
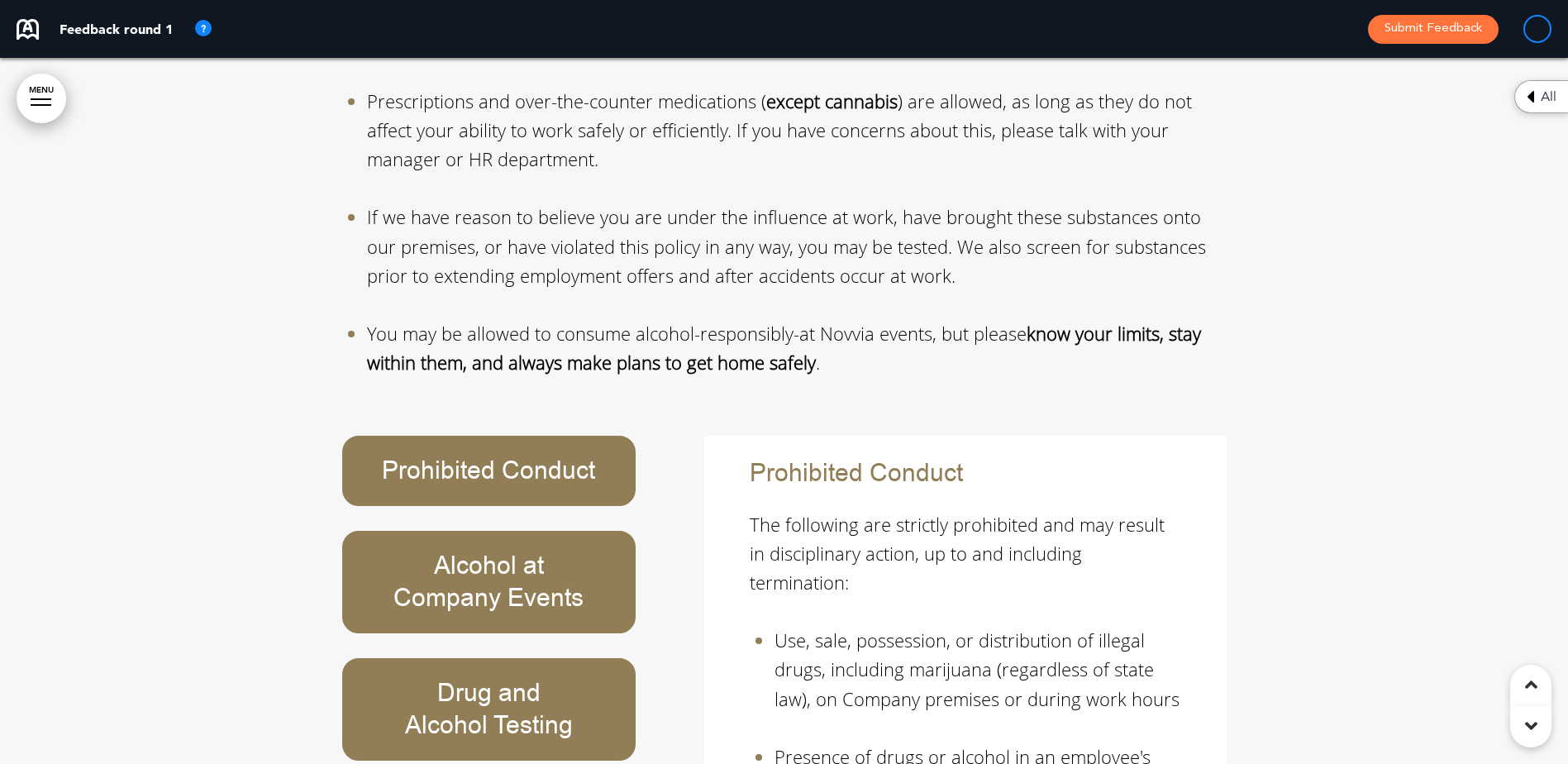
scroll to position [40507, 0]
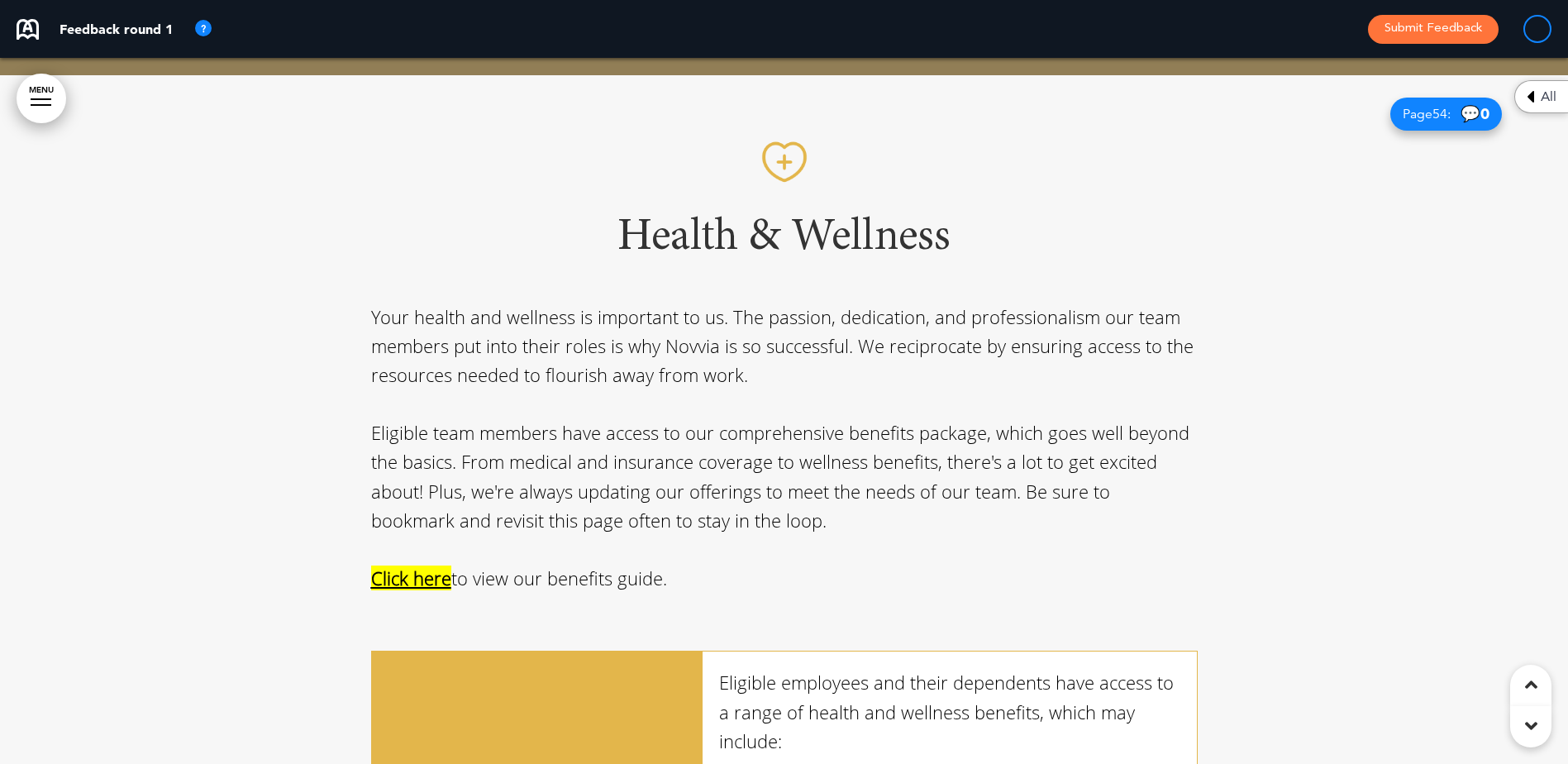
scroll to position [44393, 0]
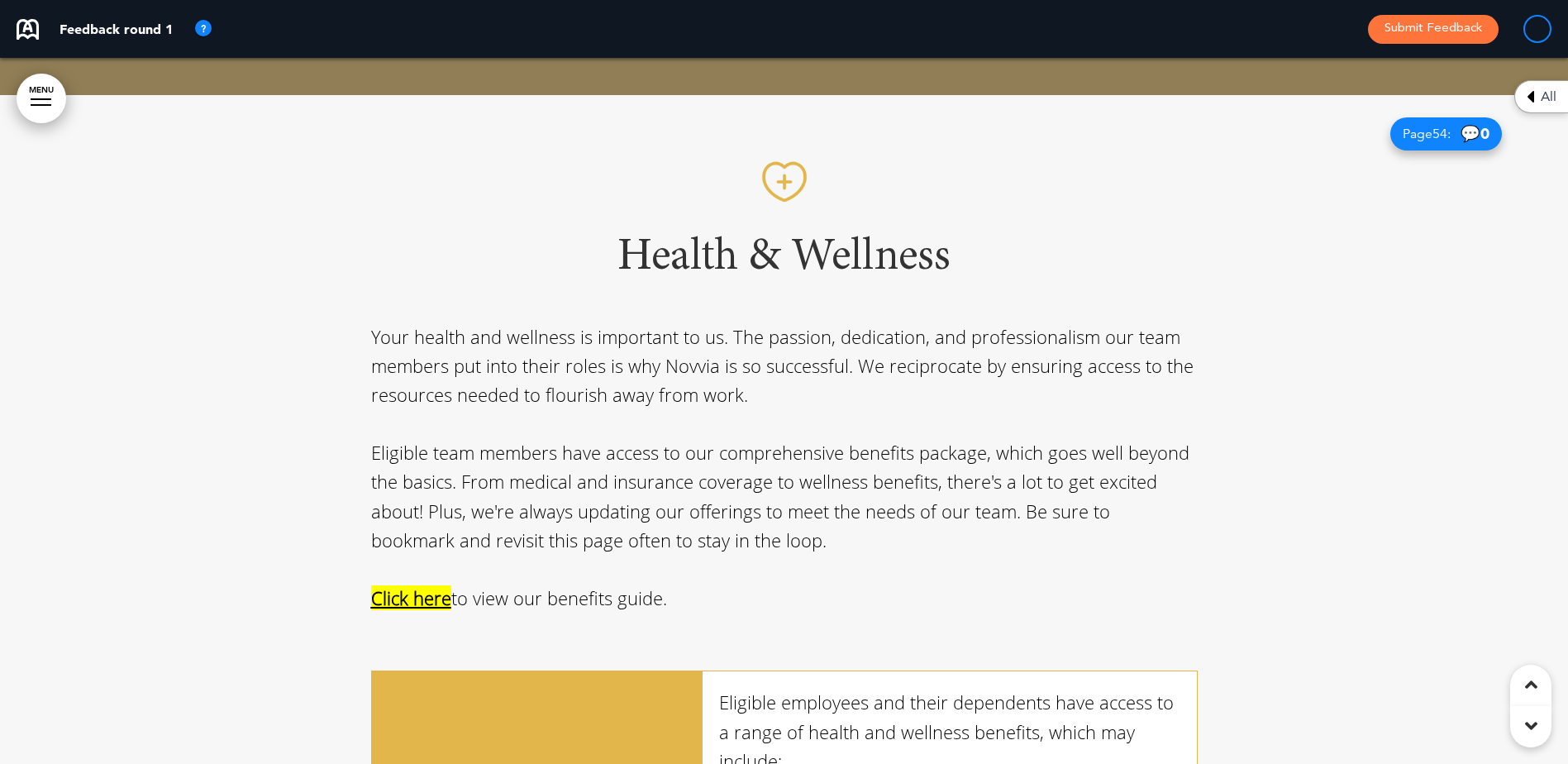
click at [423, 586] on span "Click here" at bounding box center [411, 597] width 80 height 25
click at [425, 586] on span "Click here" at bounding box center [411, 597] width 80 height 25
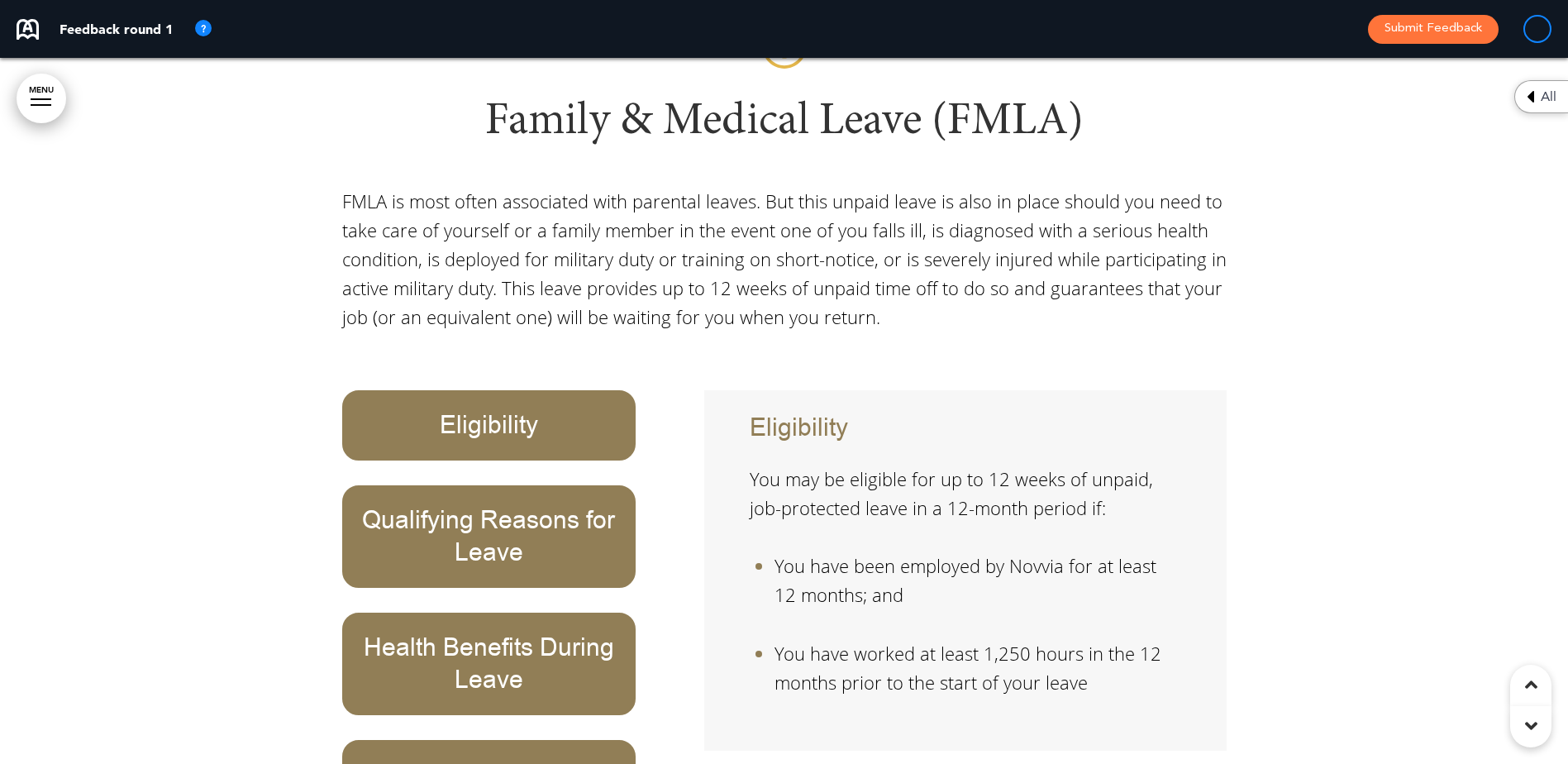
scroll to position [51916, 0]
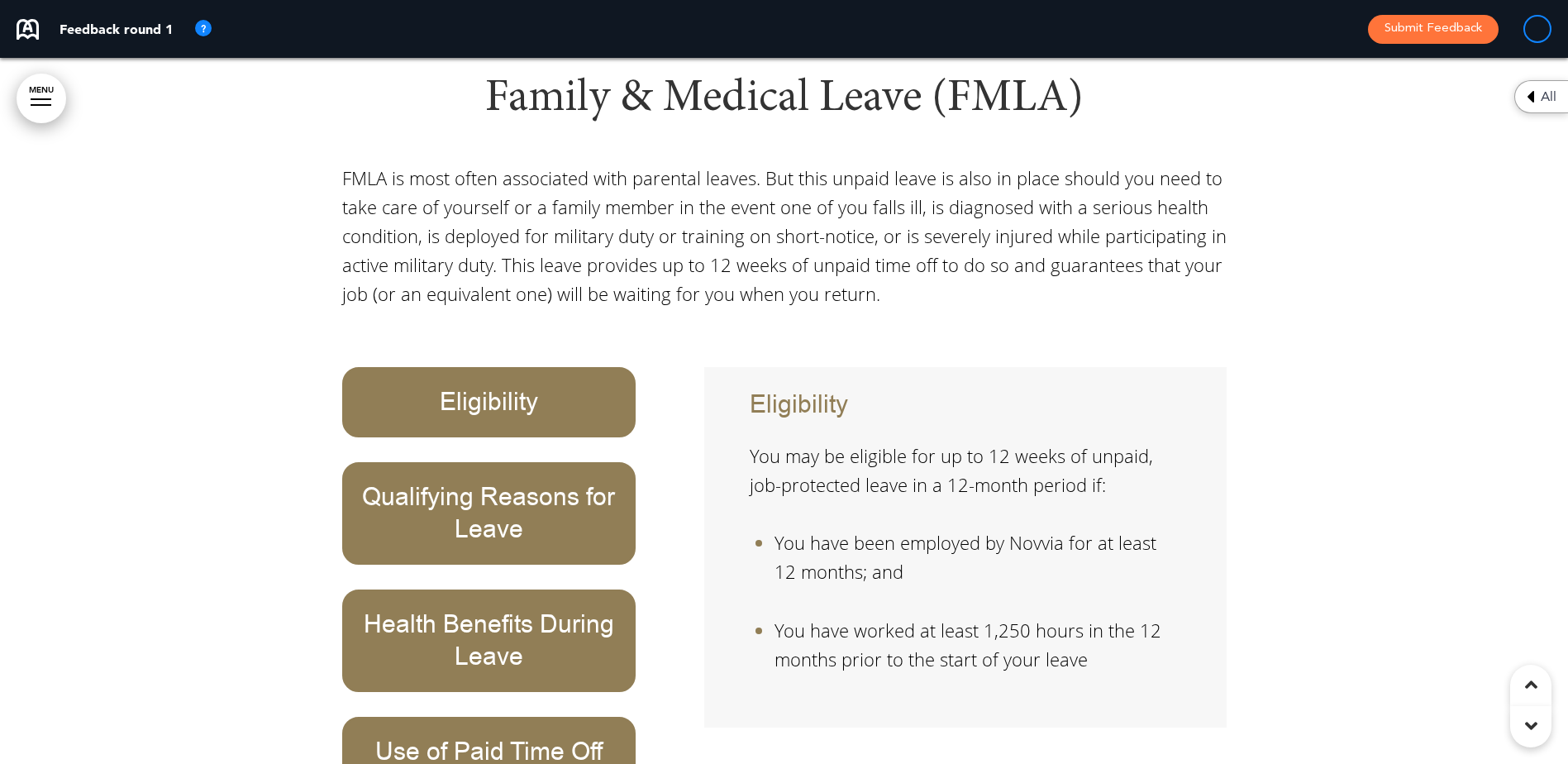
click at [535, 717] on div "Use of Paid Time Off" at bounding box center [489, 751] width 295 height 70
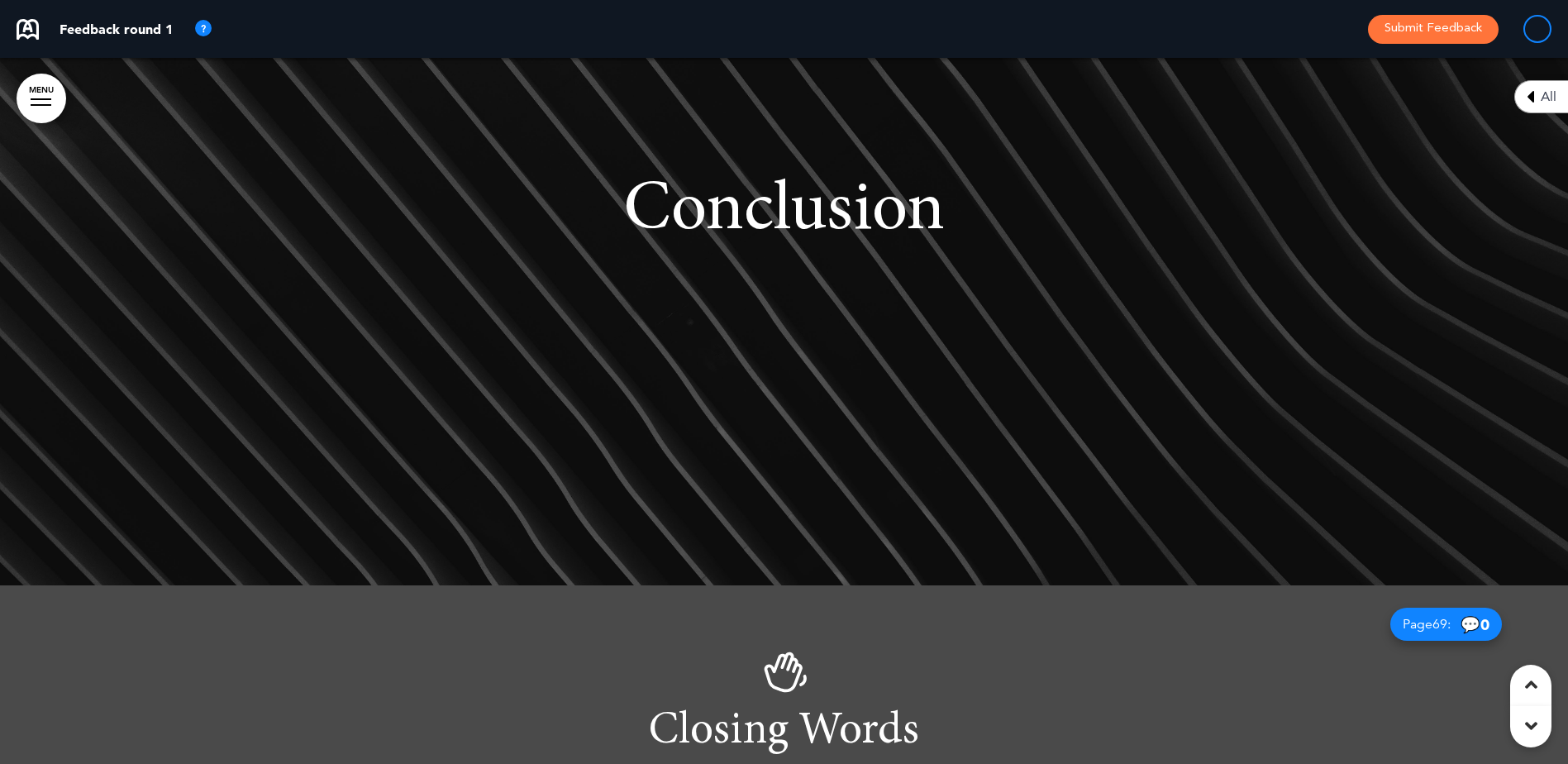
scroll to position [56966, 0]
